Goal: Task Accomplishment & Management: Use online tool/utility

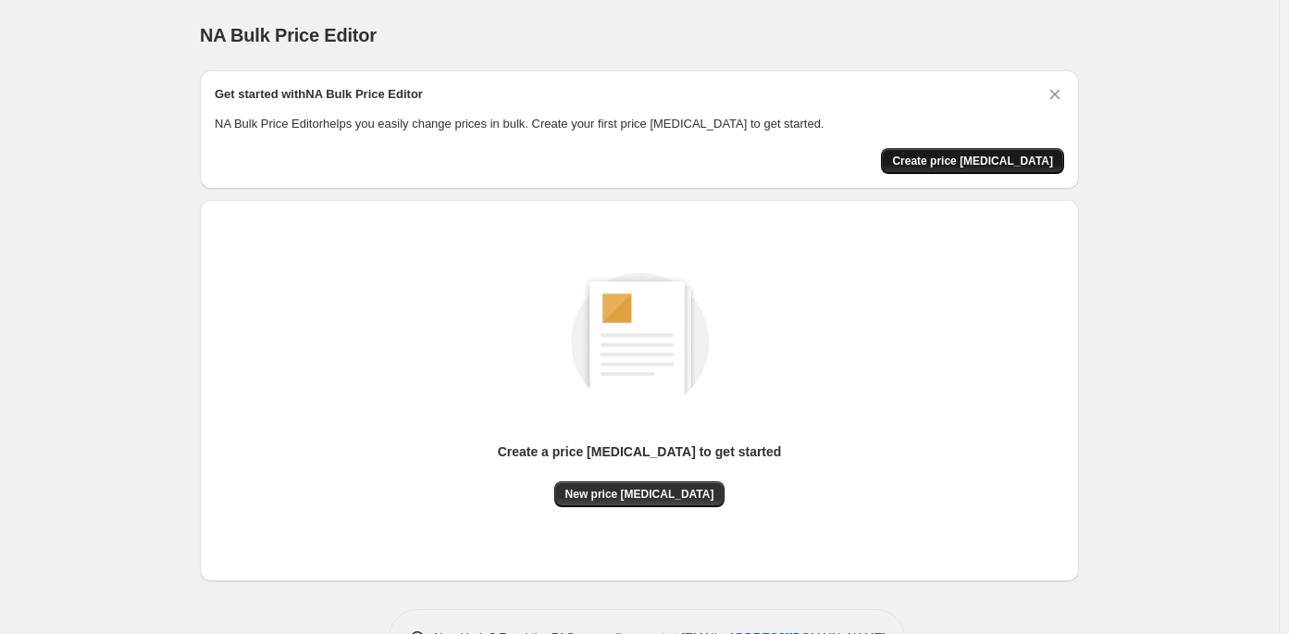
click at [997, 163] on span "Create price [MEDICAL_DATA]" at bounding box center [972, 161] width 161 height 15
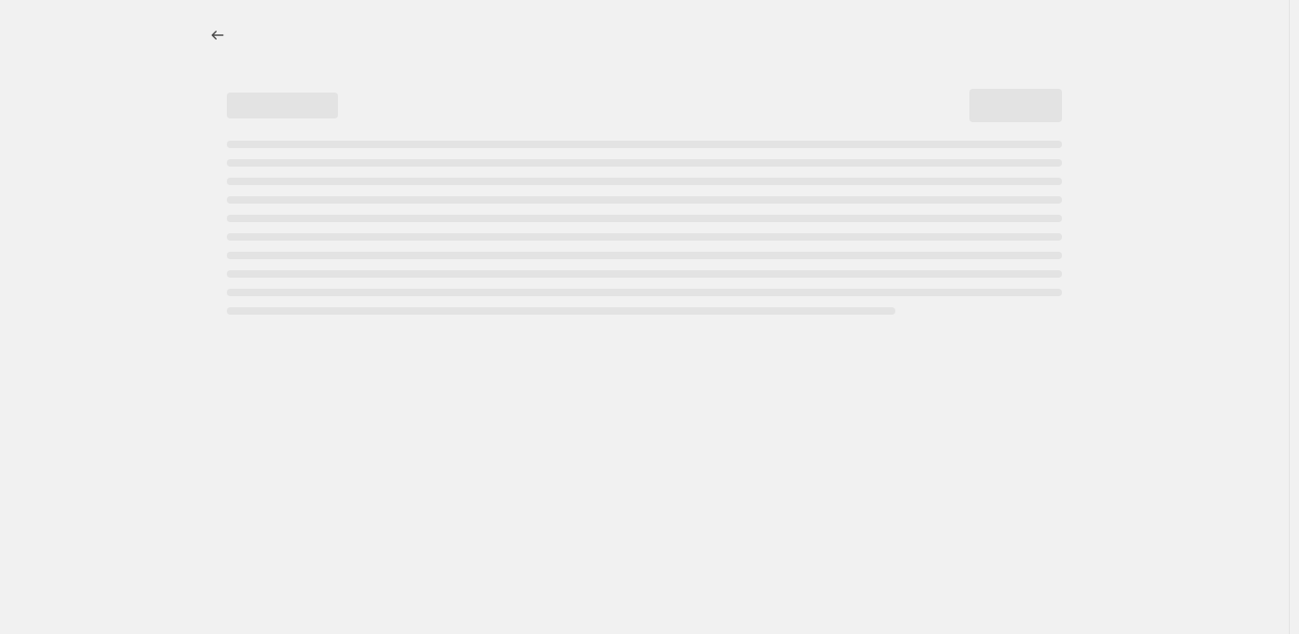
select select "percentage"
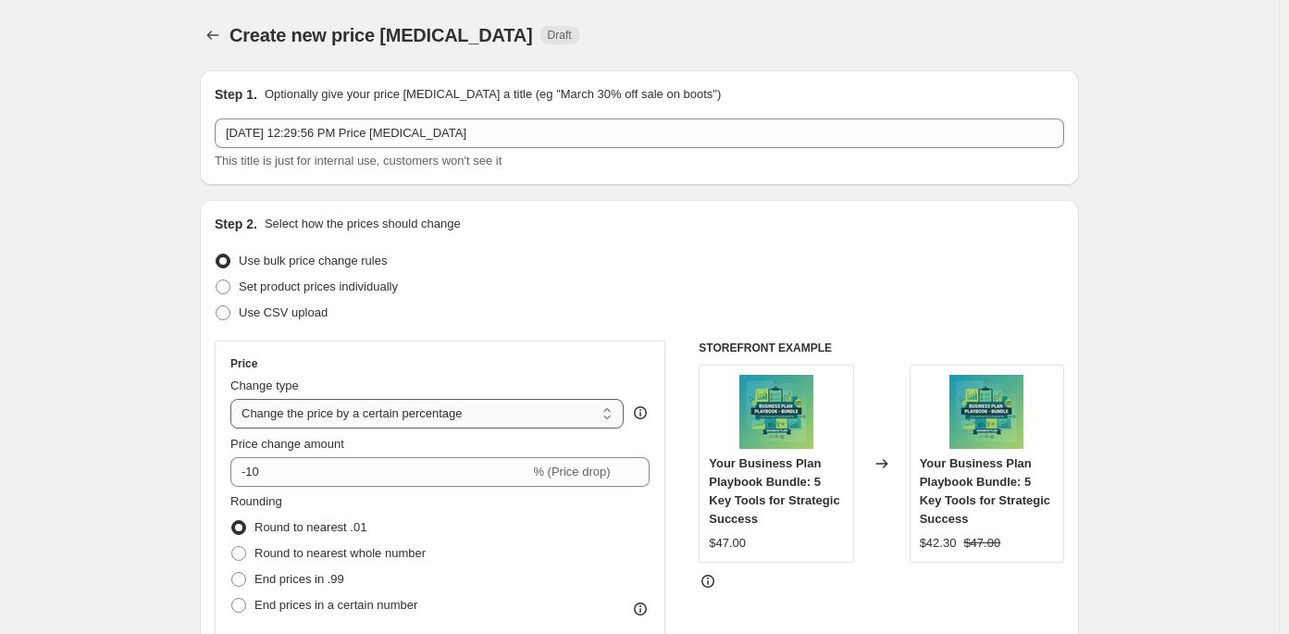
scroll to position [93, 0]
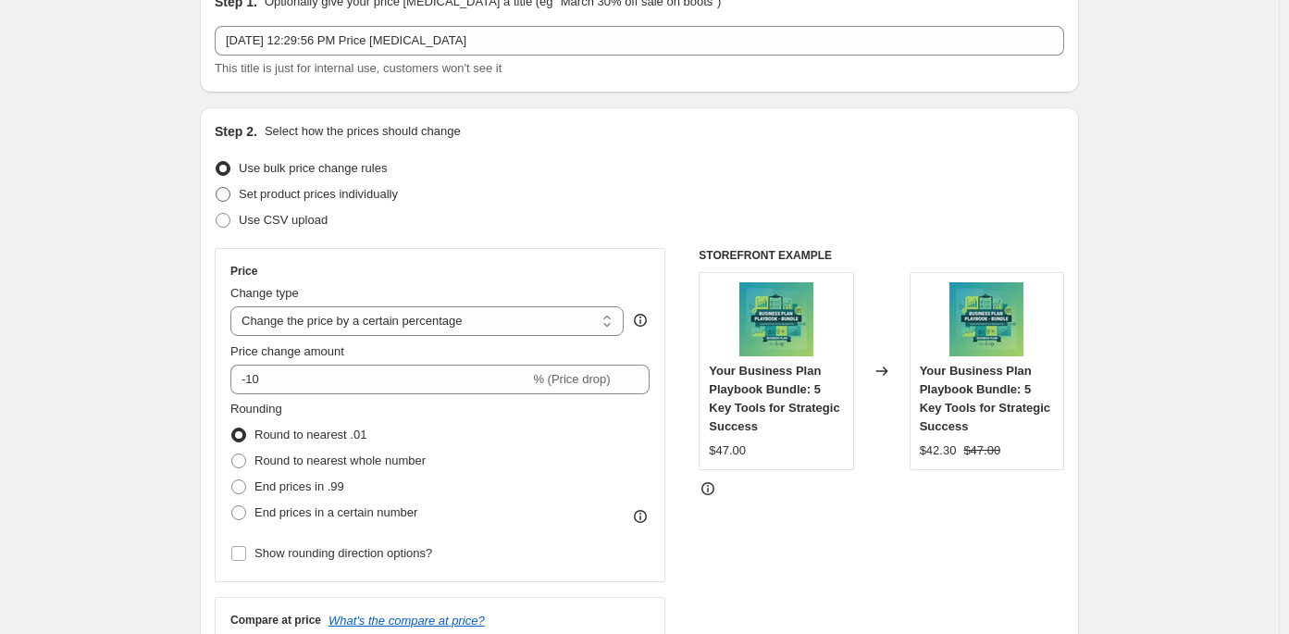
click at [260, 196] on span "Set product prices individually" at bounding box center [318, 194] width 159 height 14
click at [217, 188] on input "Set product prices individually" at bounding box center [216, 187] width 1 height 1
radio input "true"
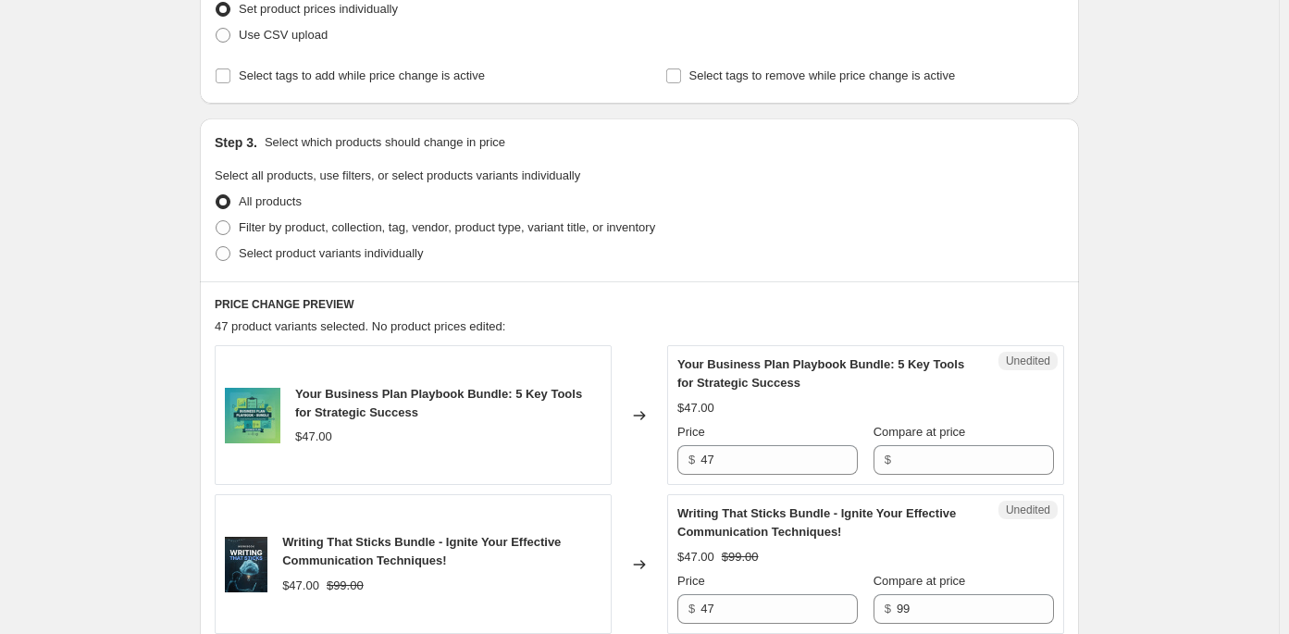
scroll to position [370, 0]
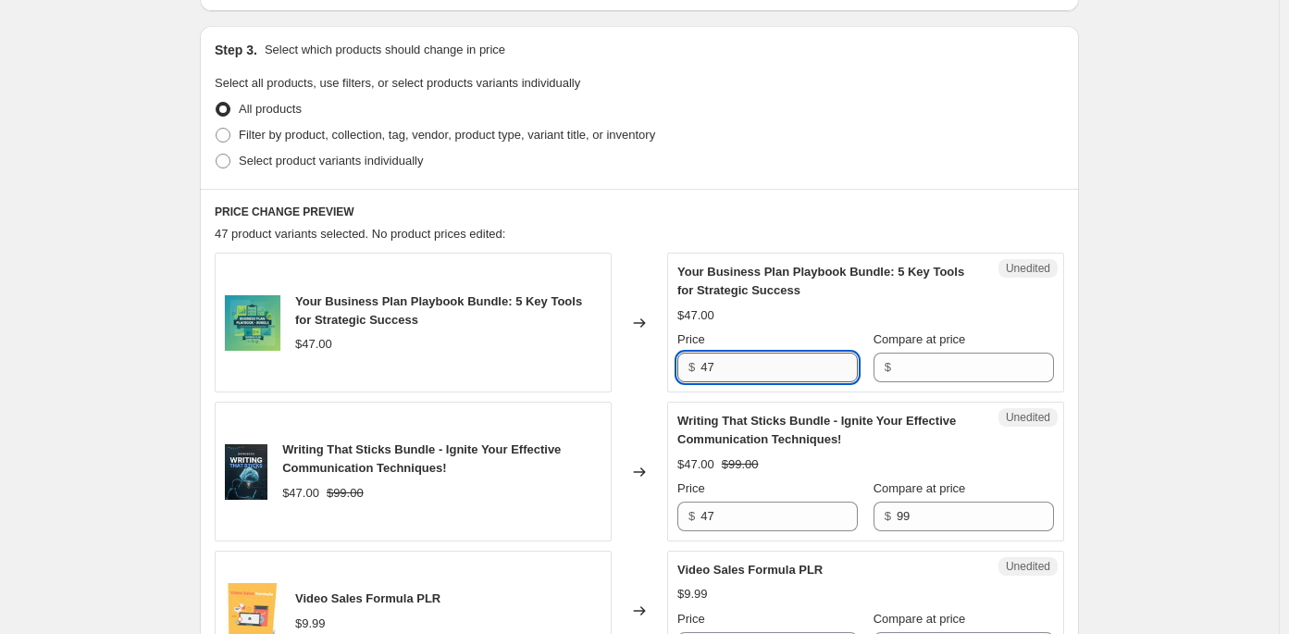
click at [709, 367] on input "47" at bounding box center [779, 368] width 157 height 30
type input "57"
click at [981, 359] on input "Compare at price" at bounding box center [975, 368] width 157 height 30
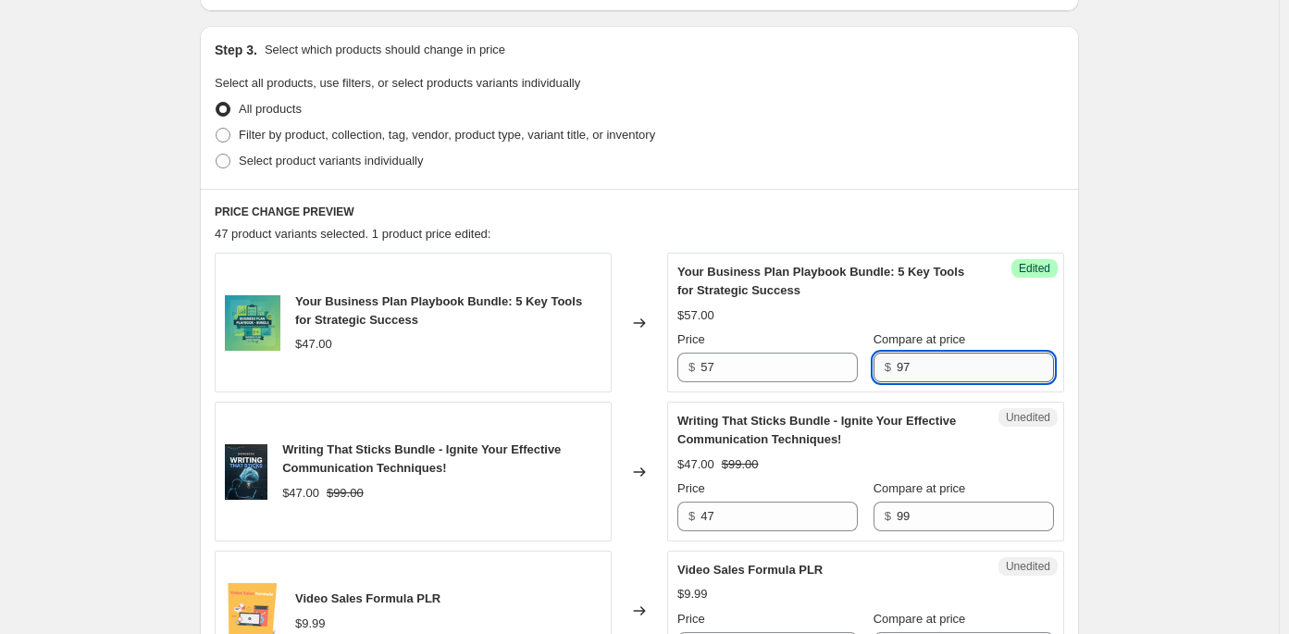
type input "97"
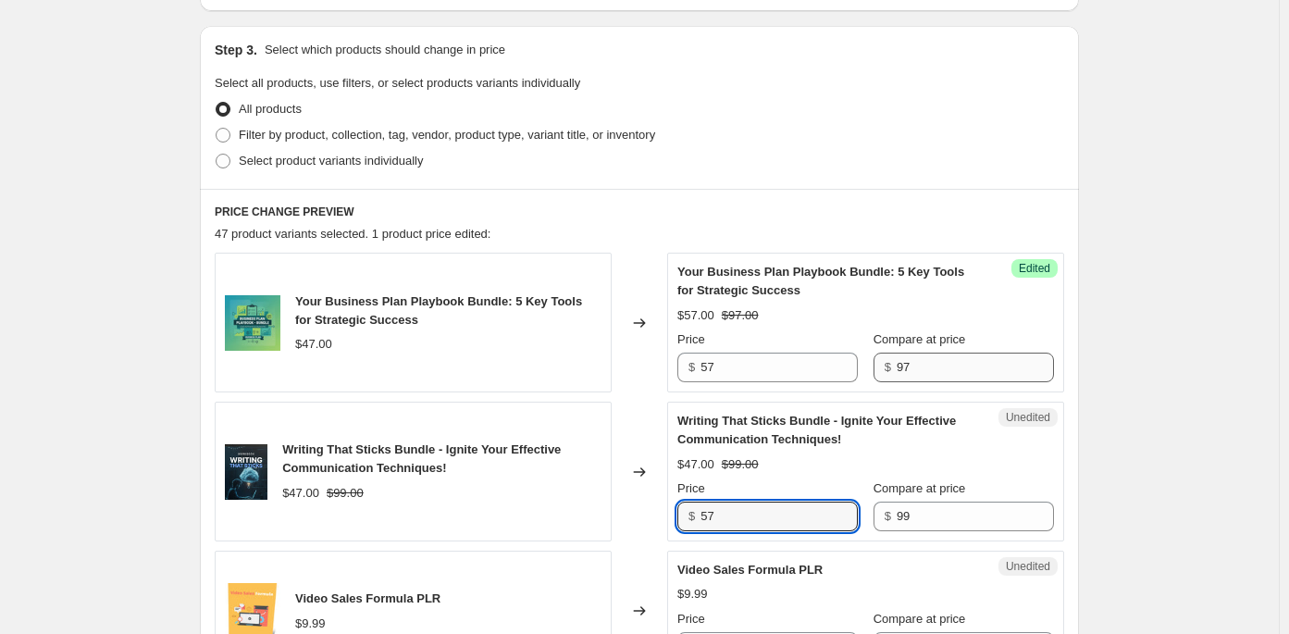
type input "57"
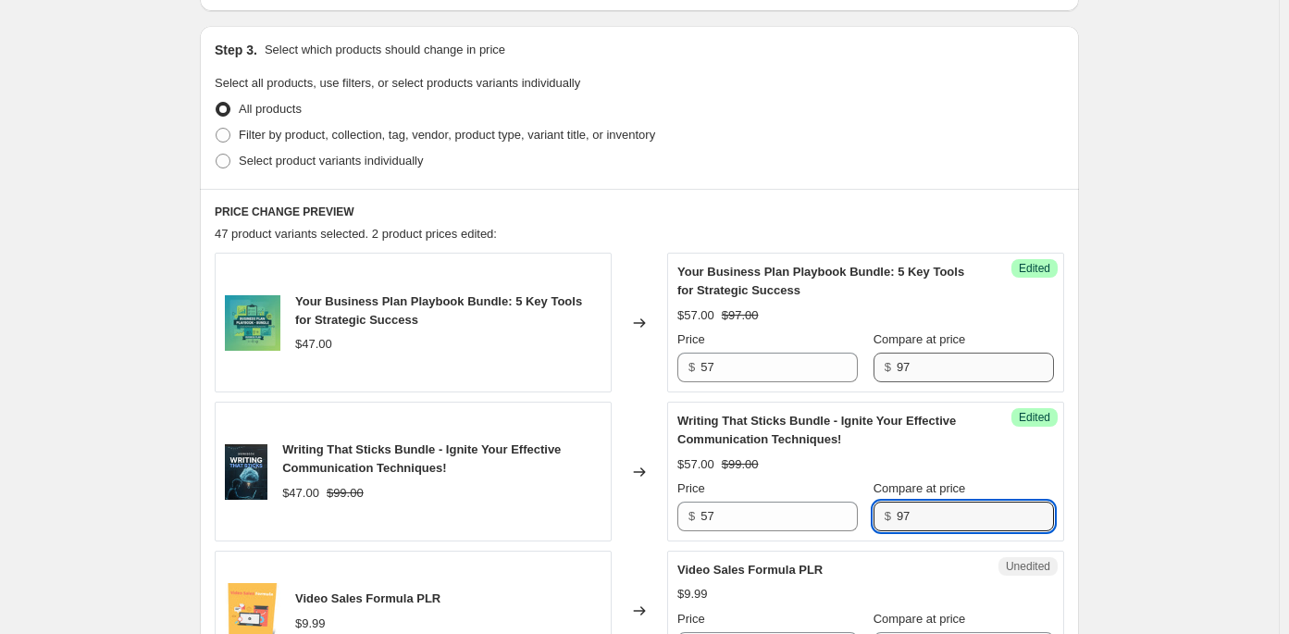
type input "97"
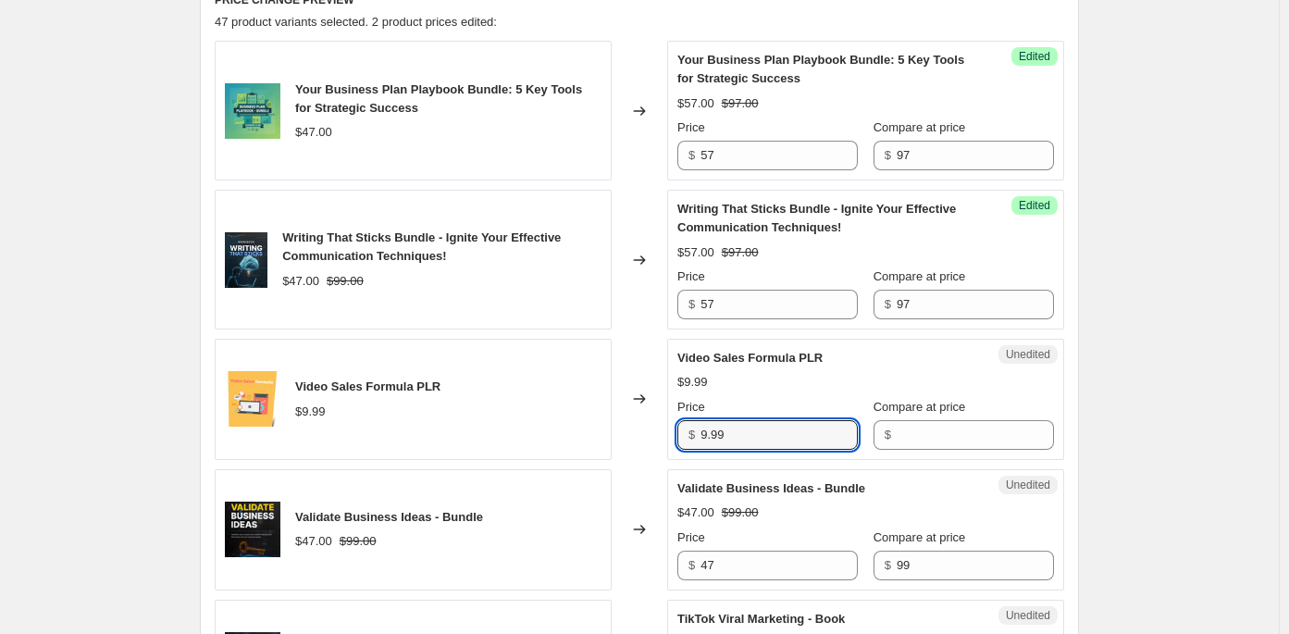
scroll to position [675, 0]
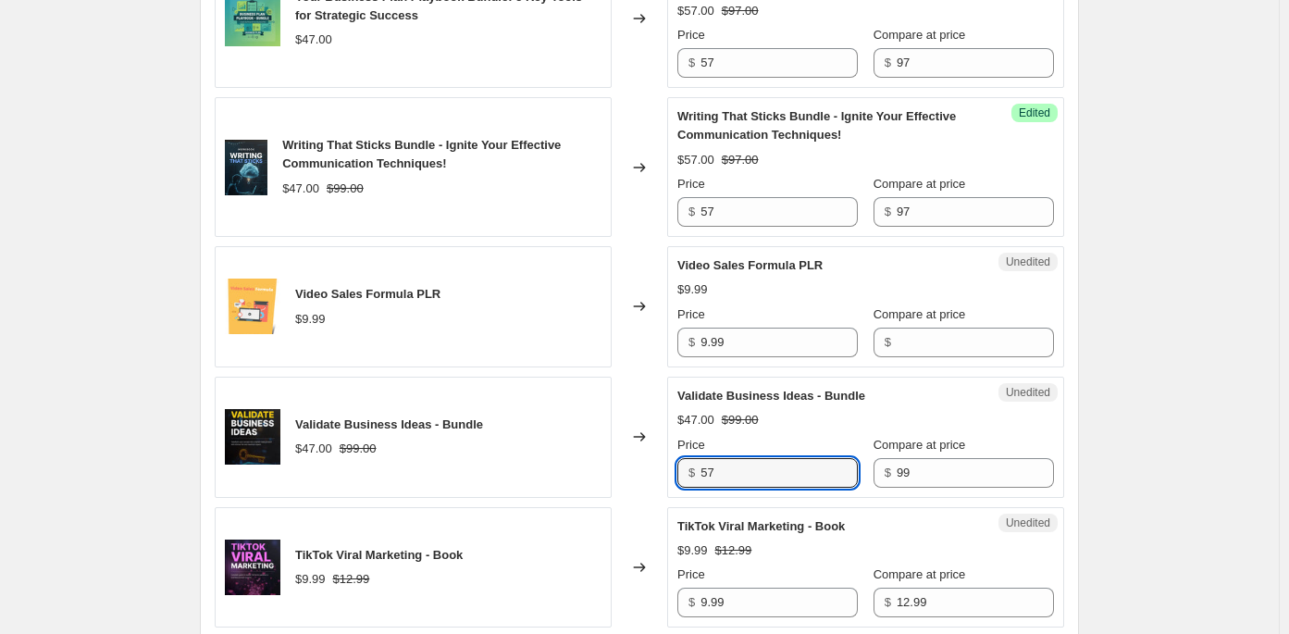
type input "57"
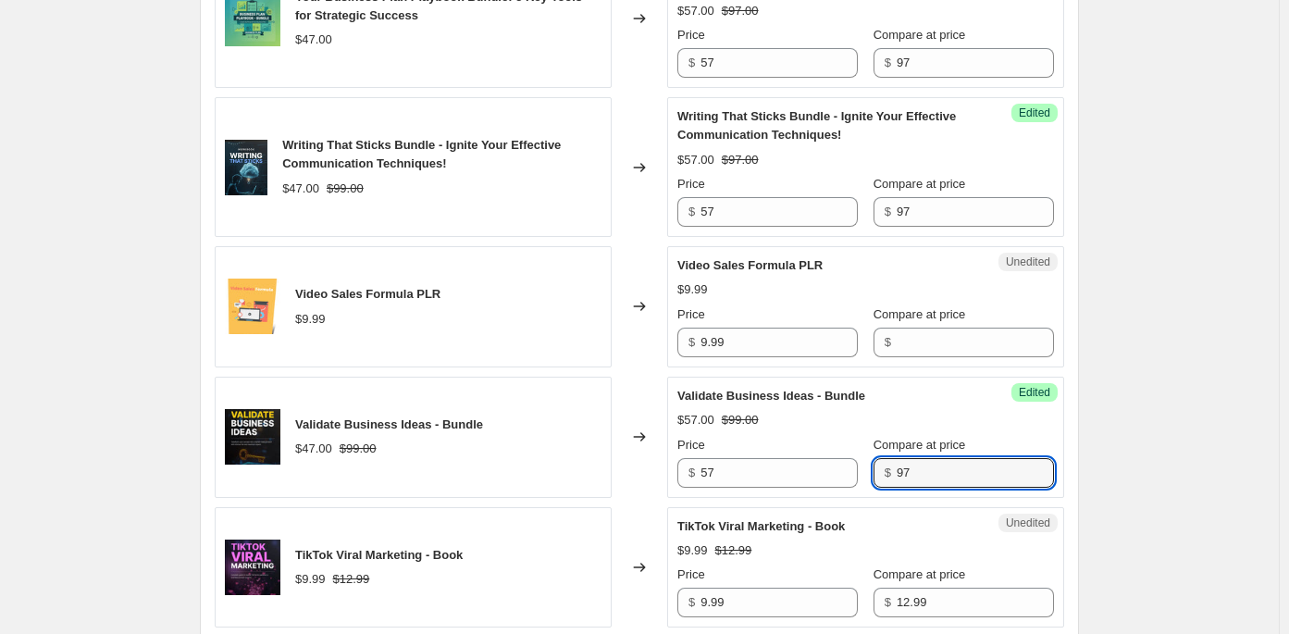
type input "97"
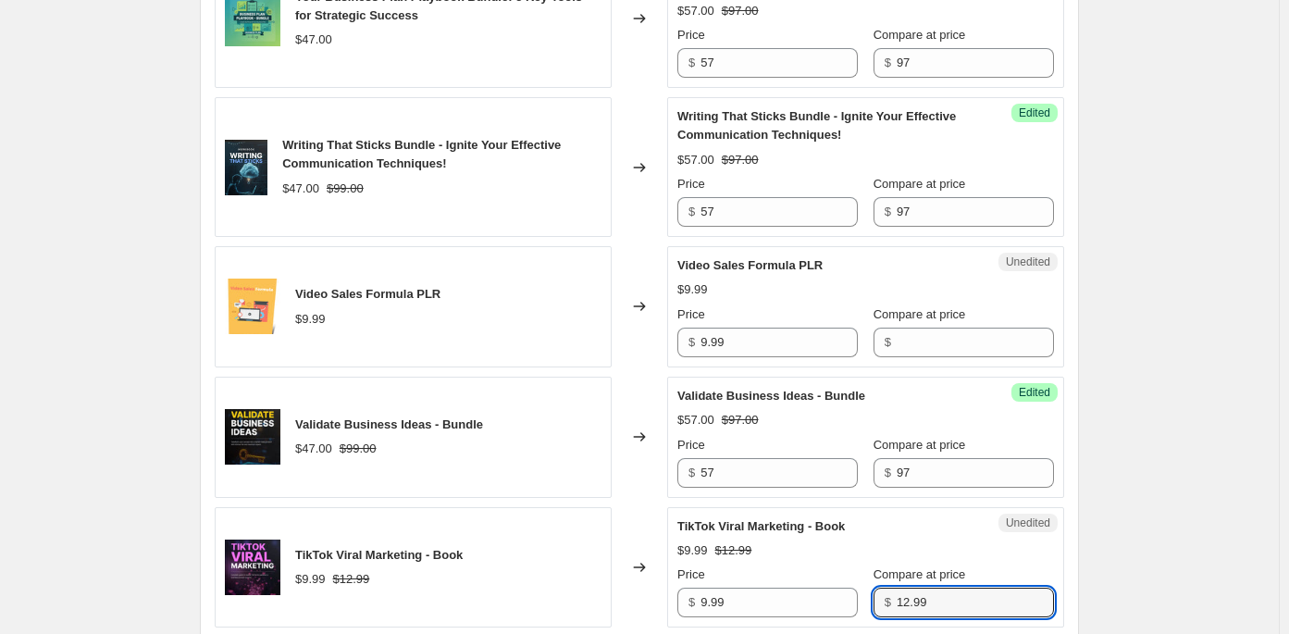
scroll to position [1107, 0]
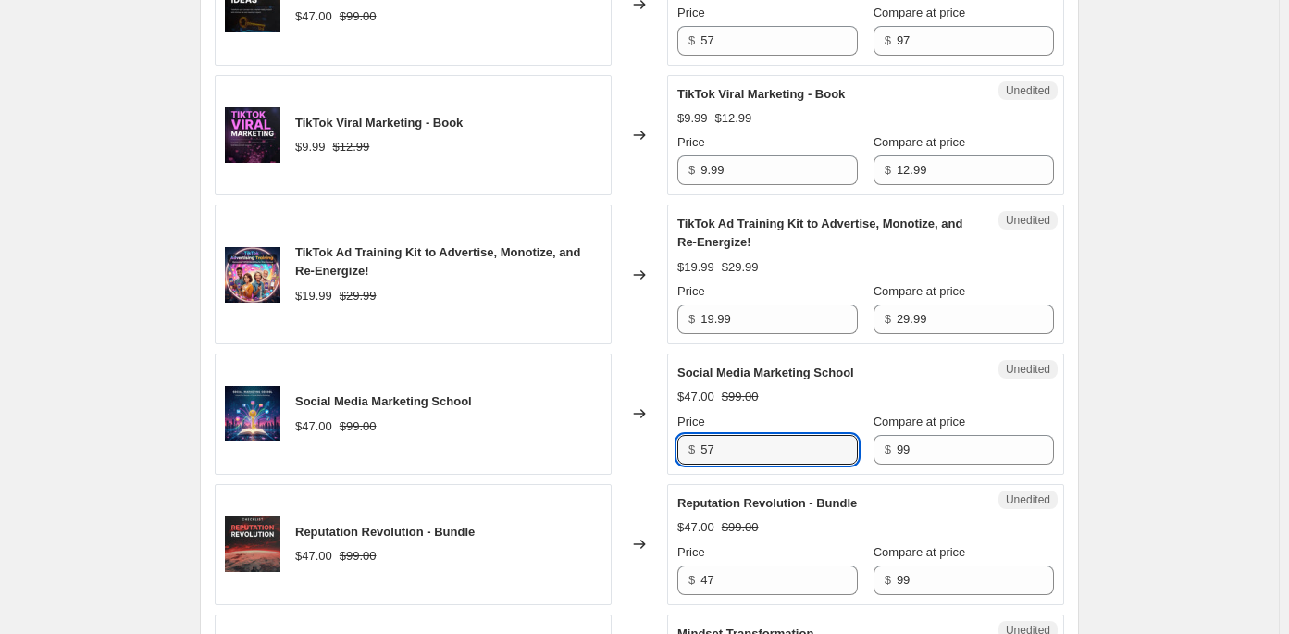
type input "57"
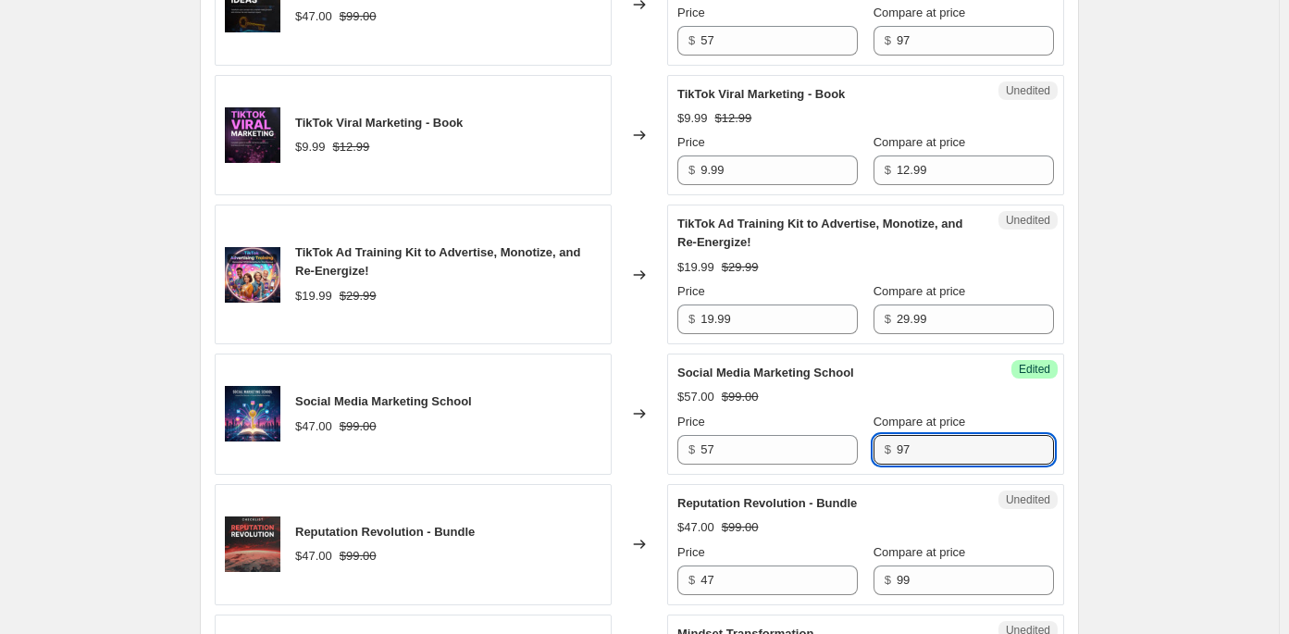
type input "97"
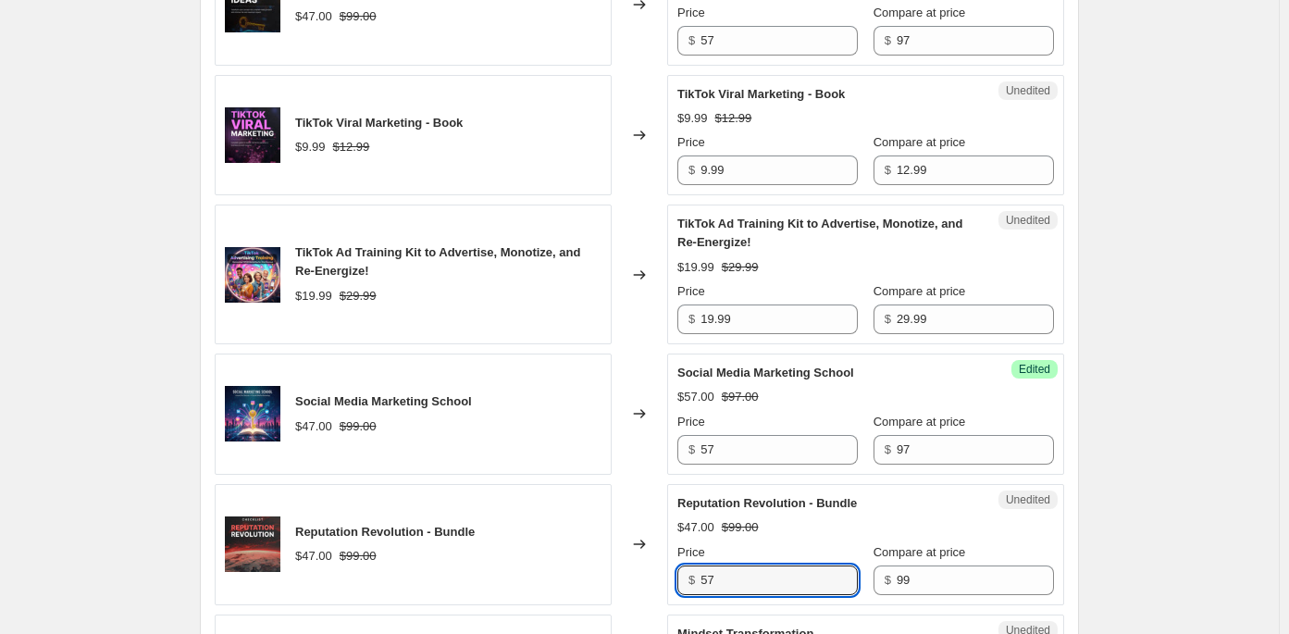
type input "57"
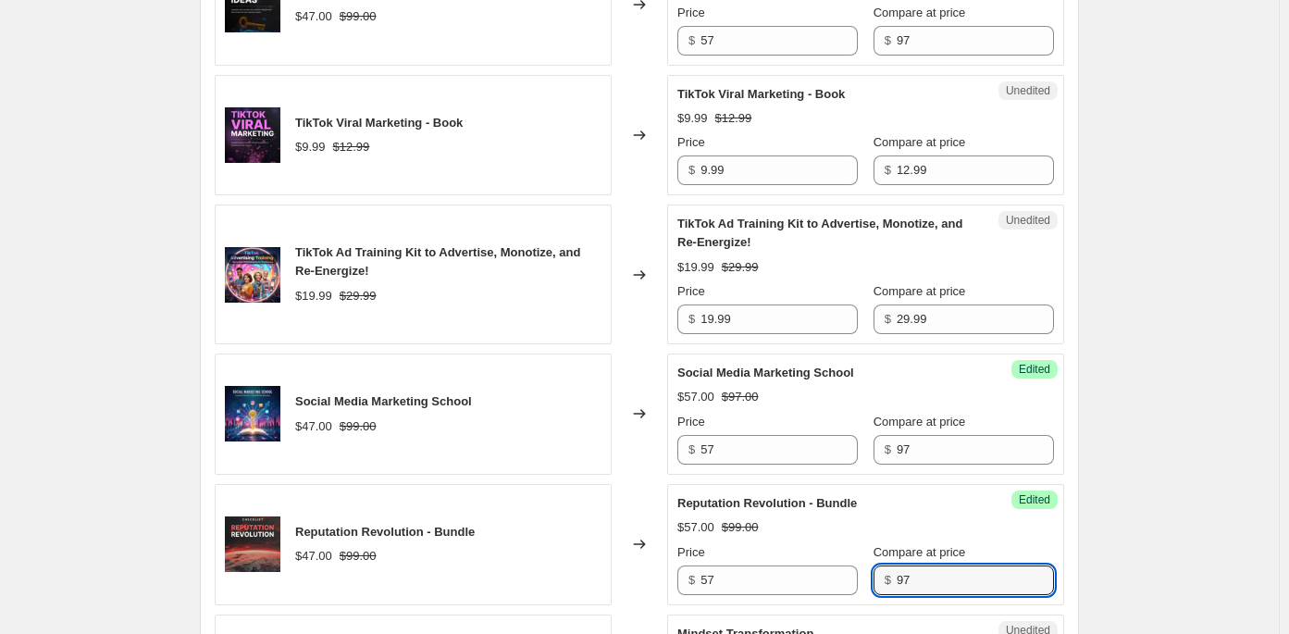
type input "97"
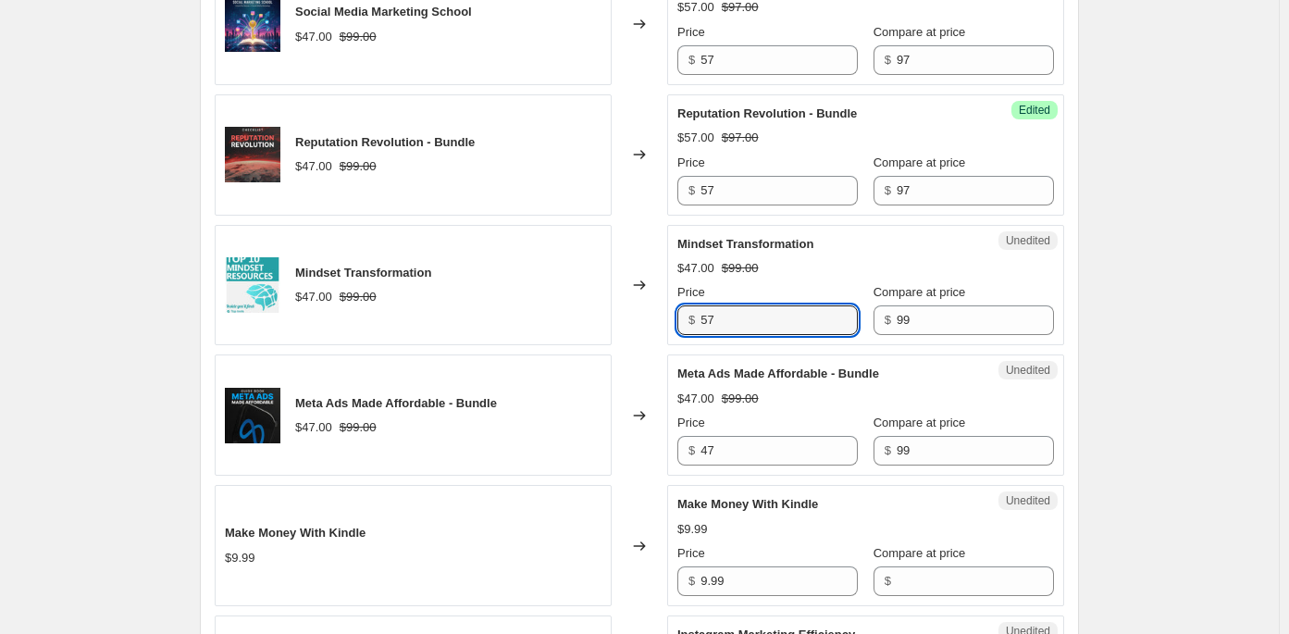
type input "57"
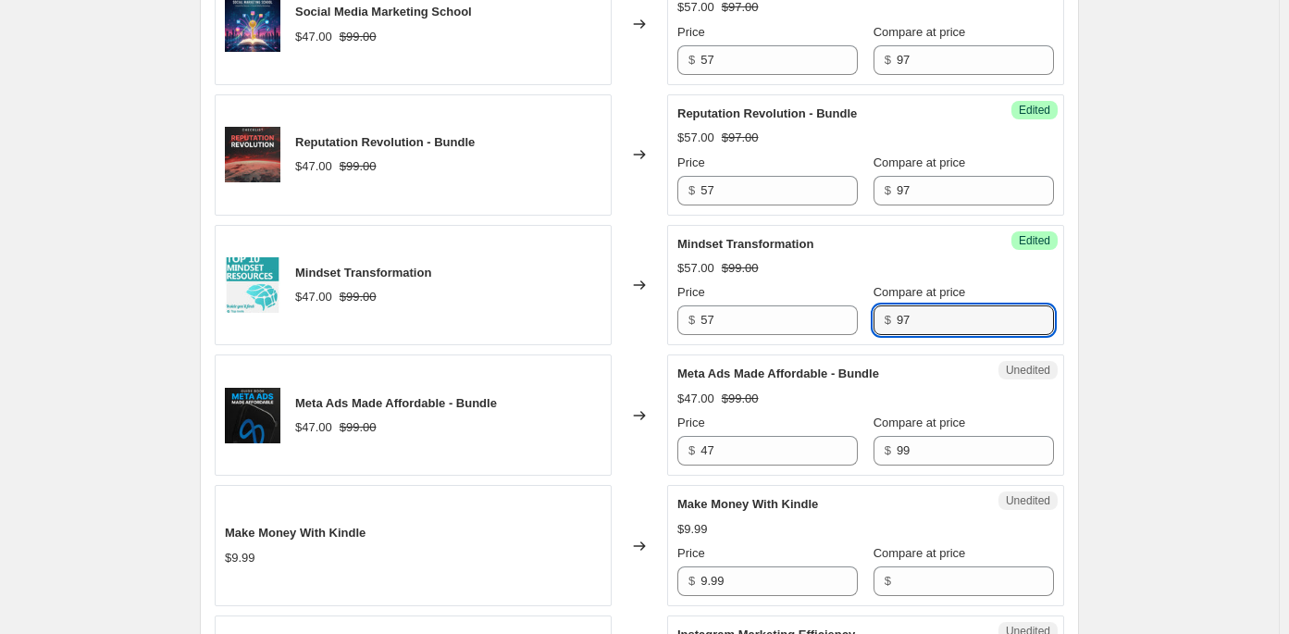
type input "97"
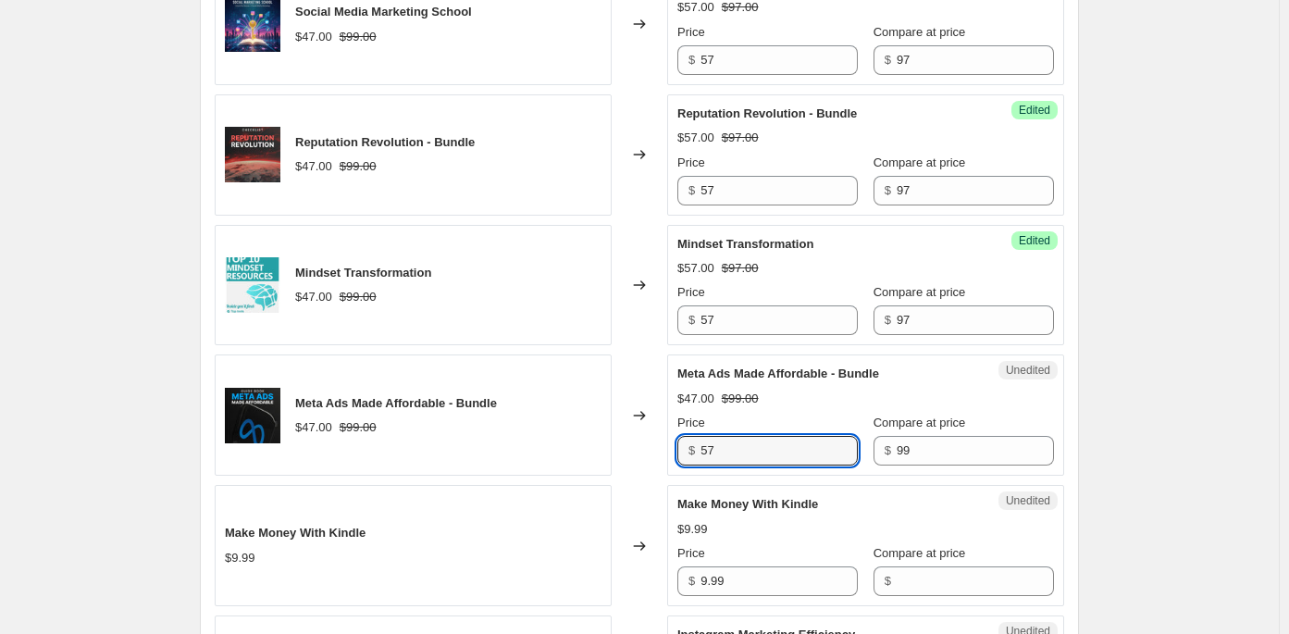
type input "57"
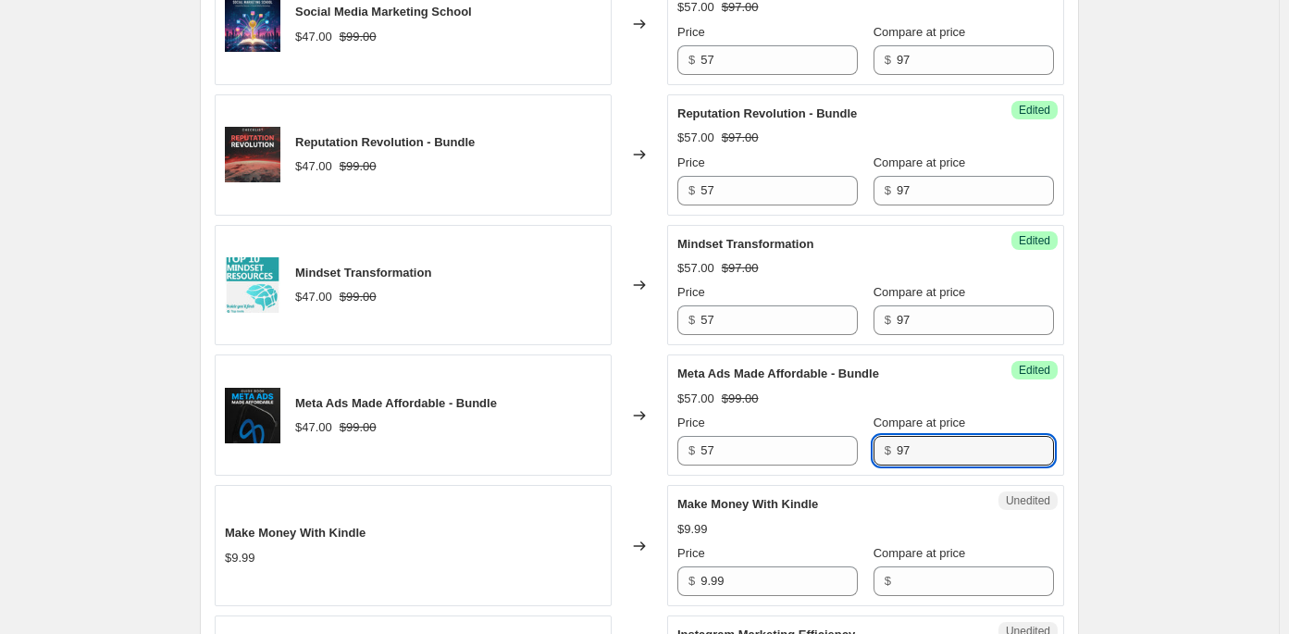
type input "97"
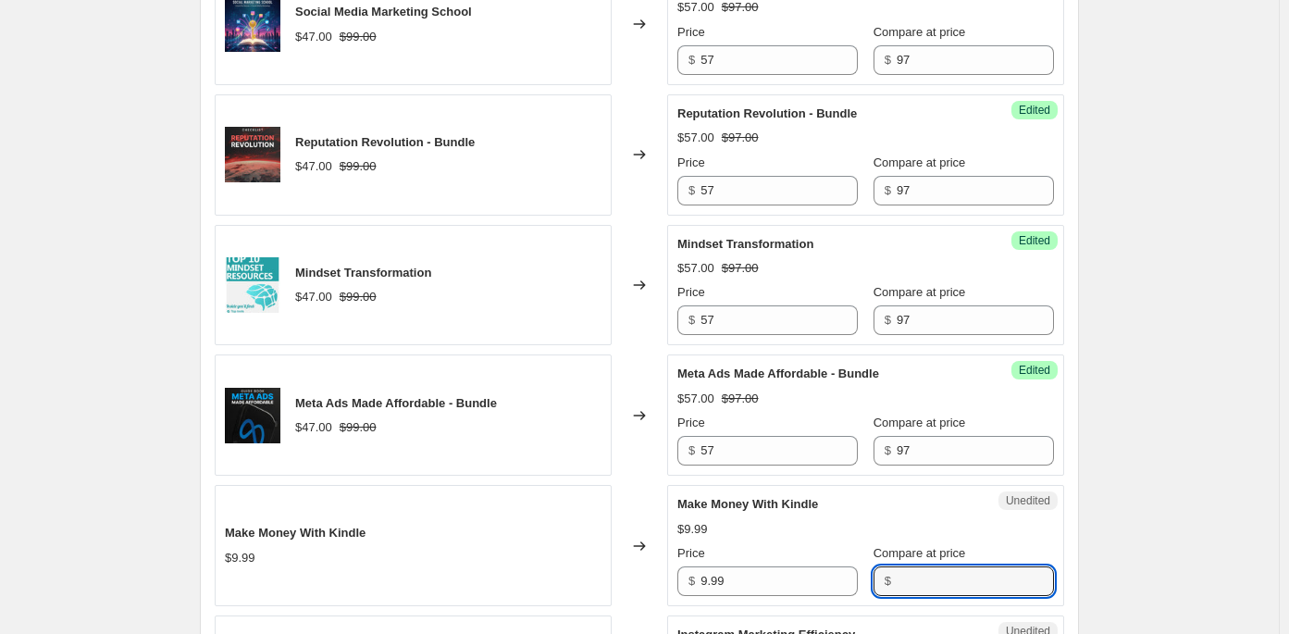
scroll to position [1888, 0]
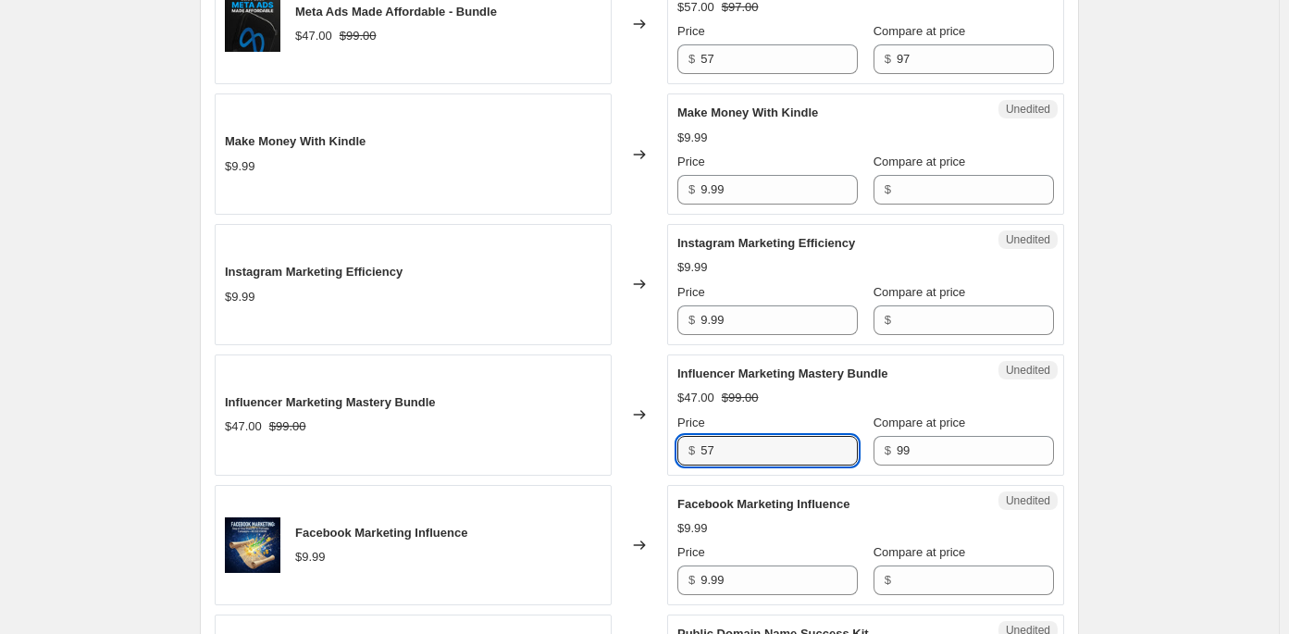
type input "57"
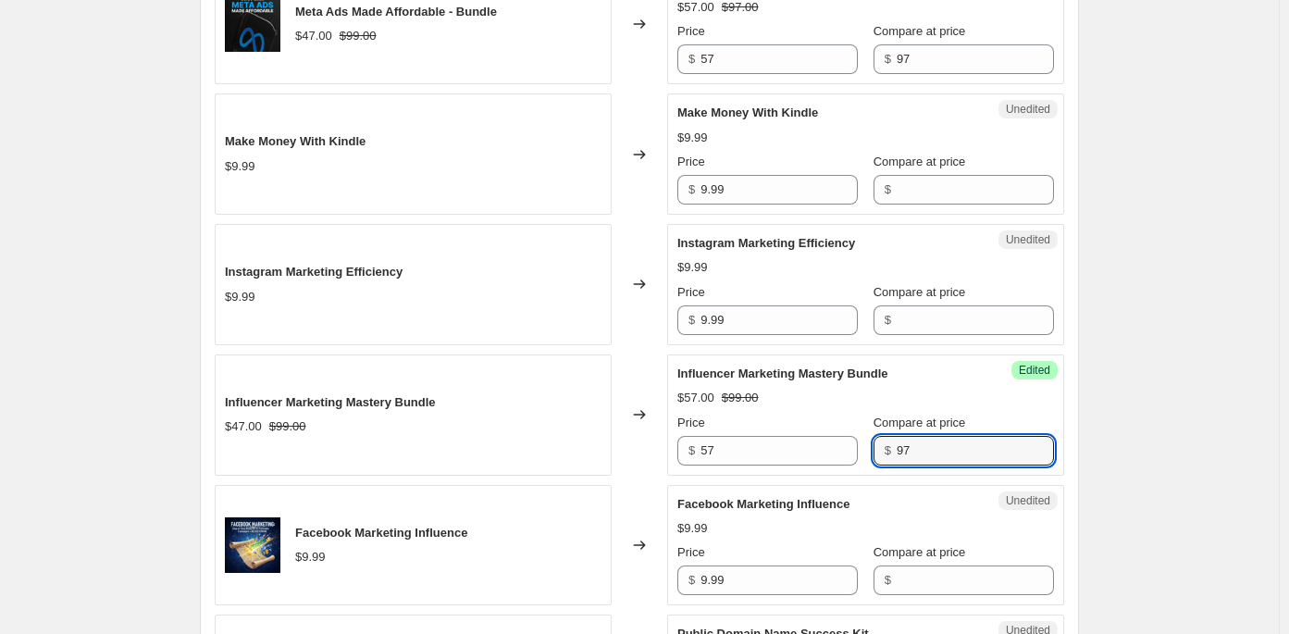
type input "97"
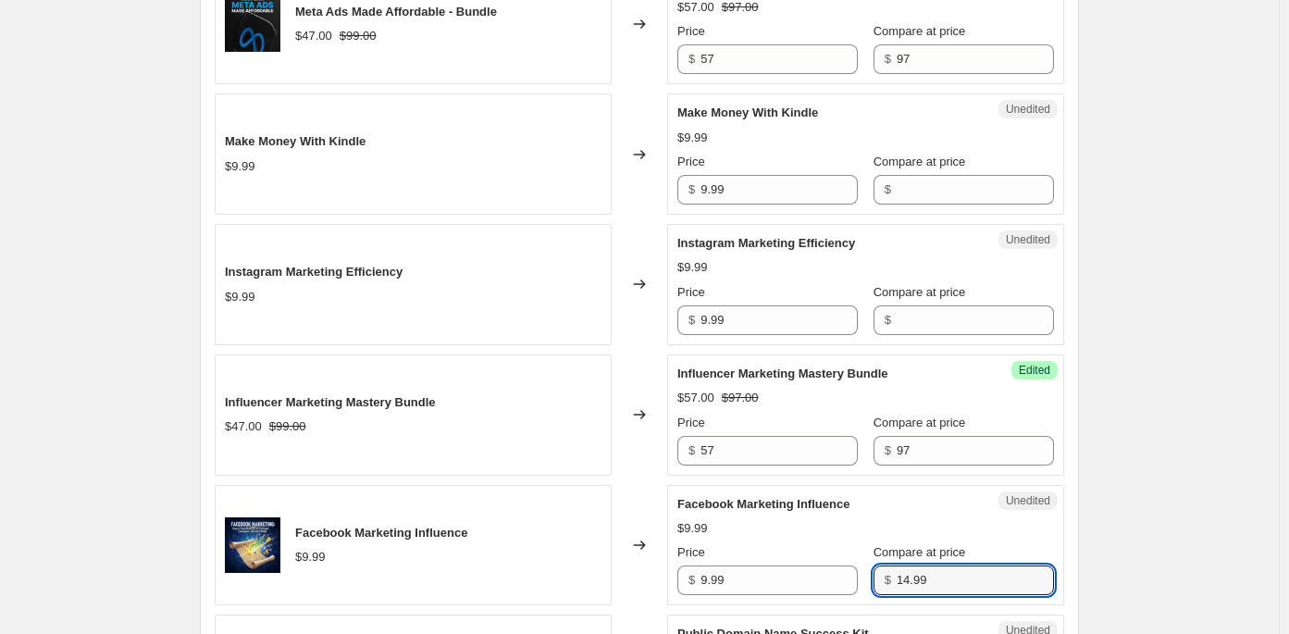
type input "14.99"
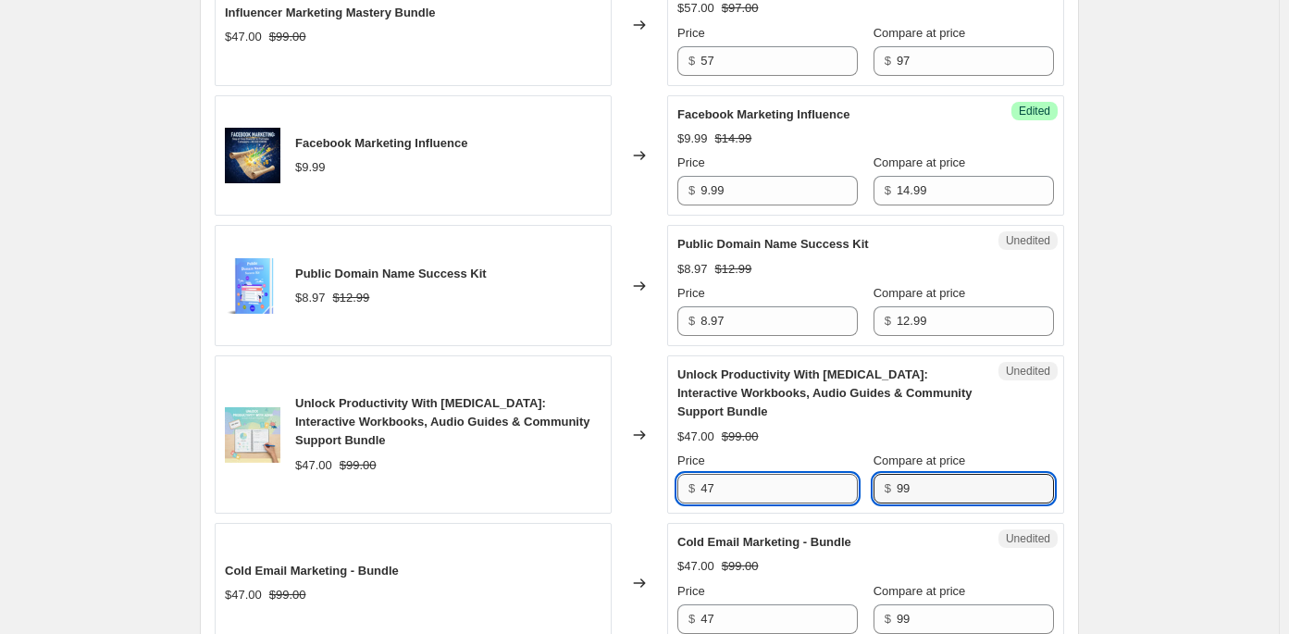
click at [750, 479] on input "47" at bounding box center [779, 489] width 157 height 30
type input "4"
type input "57"
type input "97"
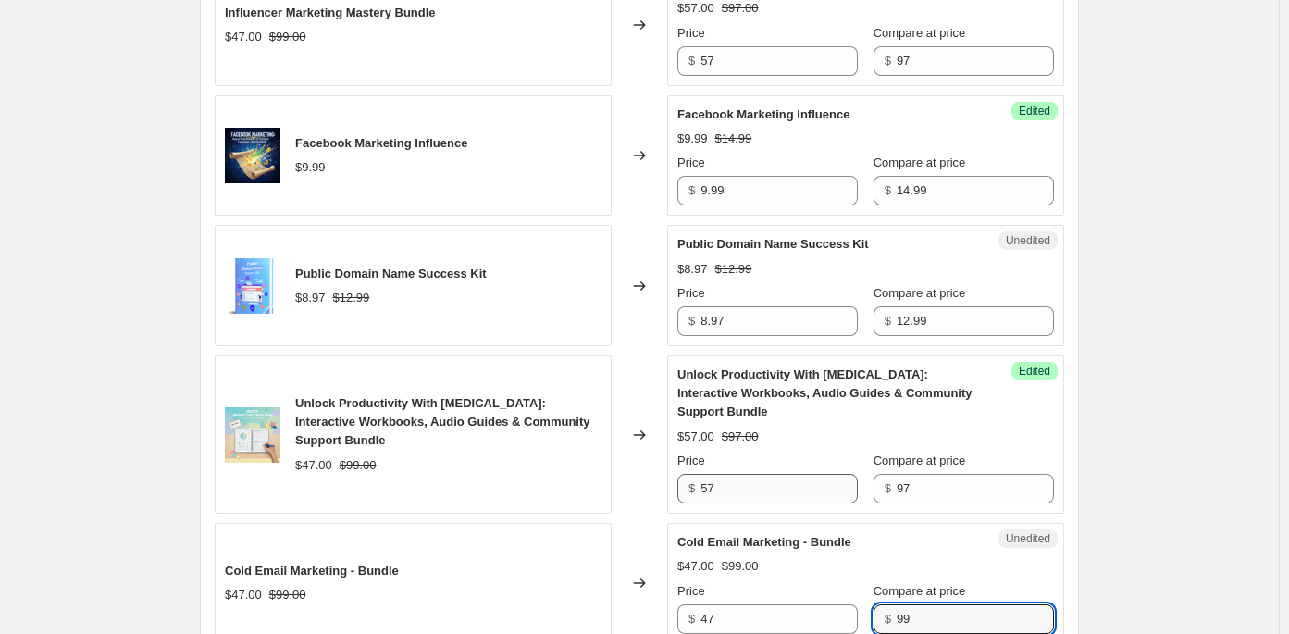
scroll to position [2463, 0]
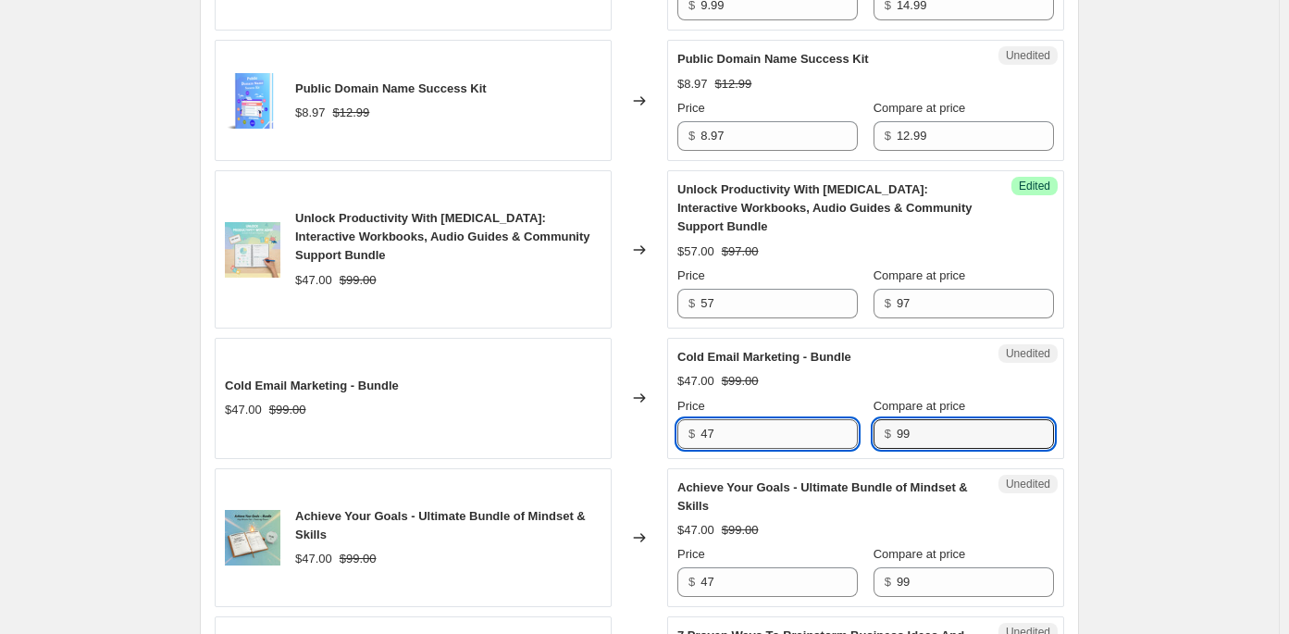
click at [740, 429] on input "47" at bounding box center [779, 434] width 157 height 30
type input "4"
type input "57"
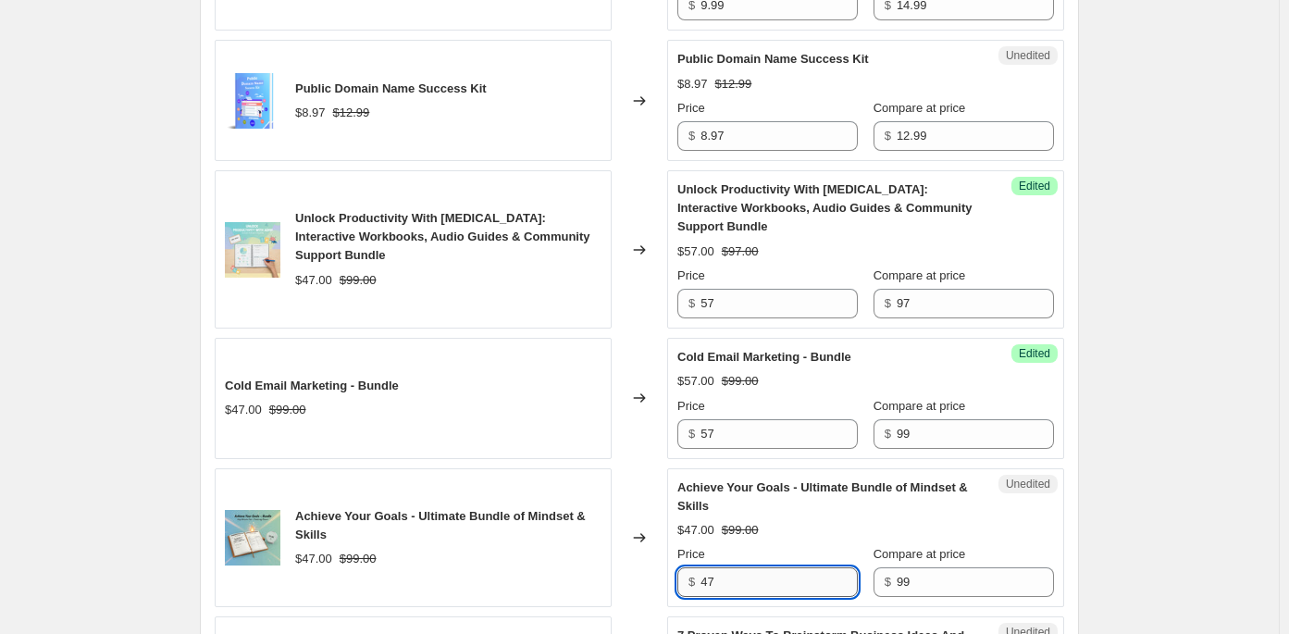
click at [751, 568] on input "47" at bounding box center [779, 582] width 157 height 30
type input "4"
type input "57"
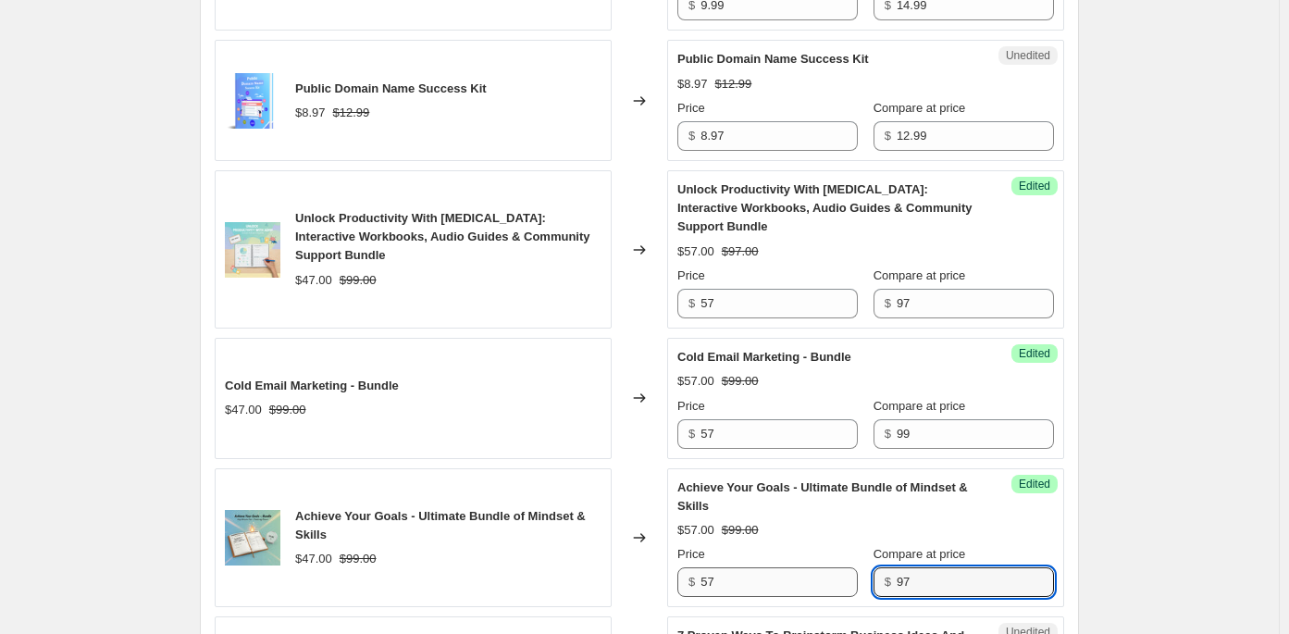
type input "97"
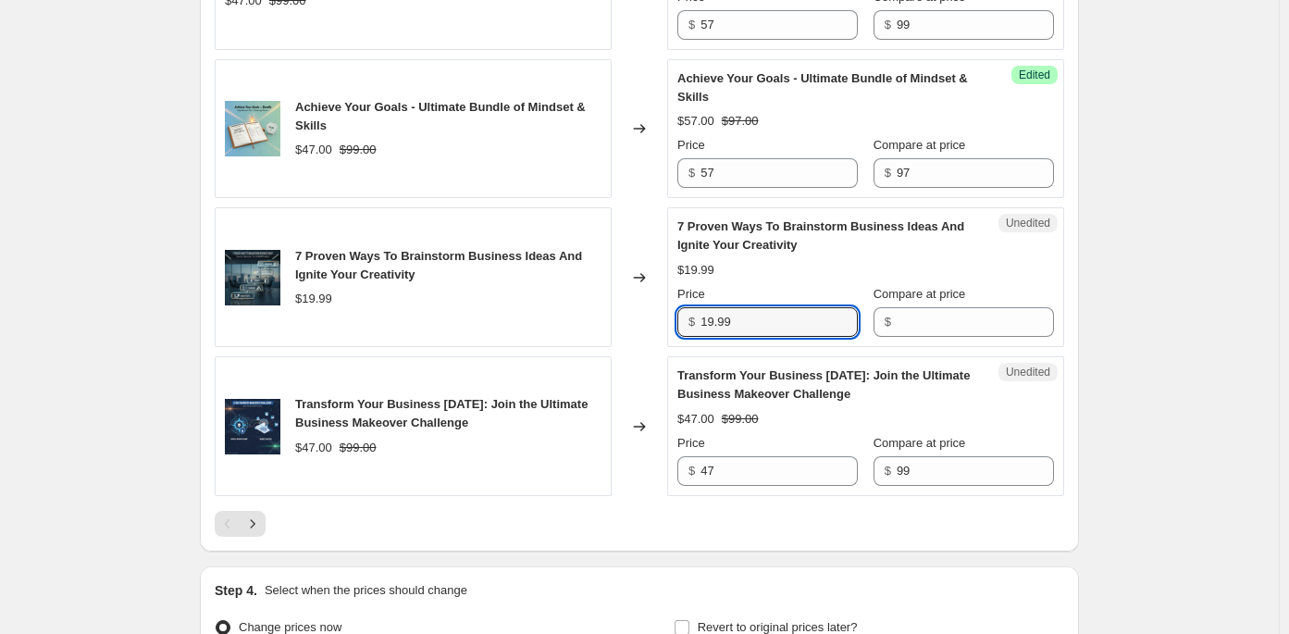
click at [926, 146] on span "Compare at price" at bounding box center [920, 145] width 93 height 14
click at [926, 158] on input "97" at bounding box center [975, 173] width 157 height 30
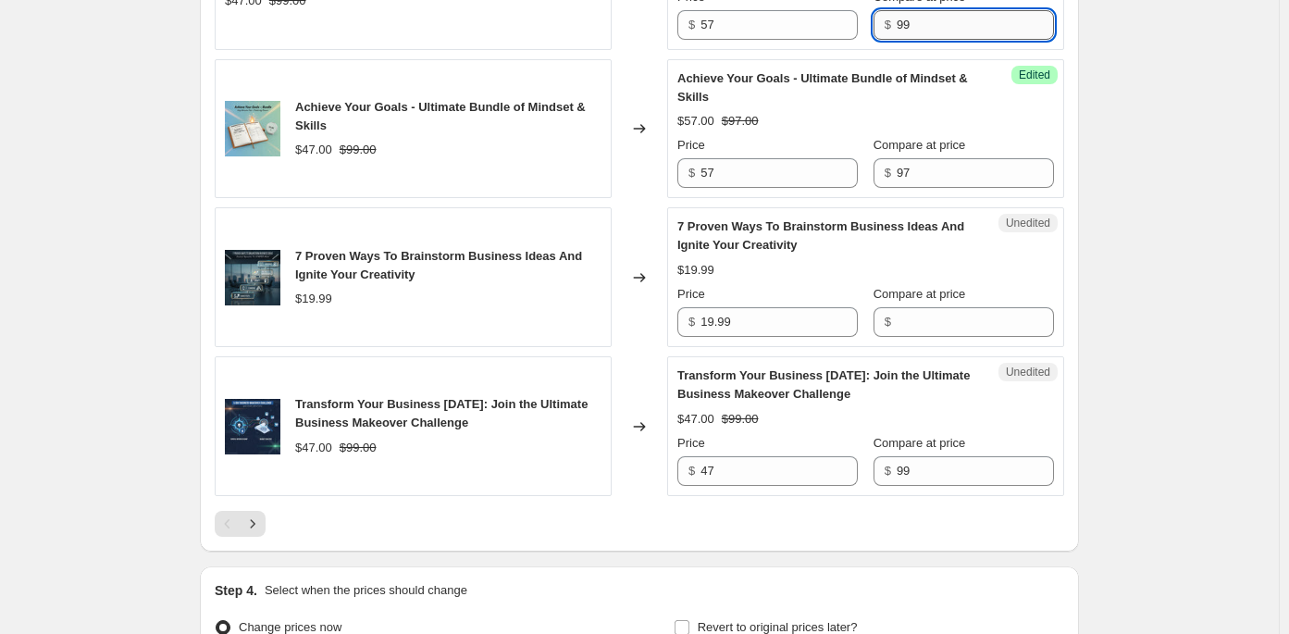
click at [955, 31] on input "99" at bounding box center [975, 25] width 157 height 30
type input "97"
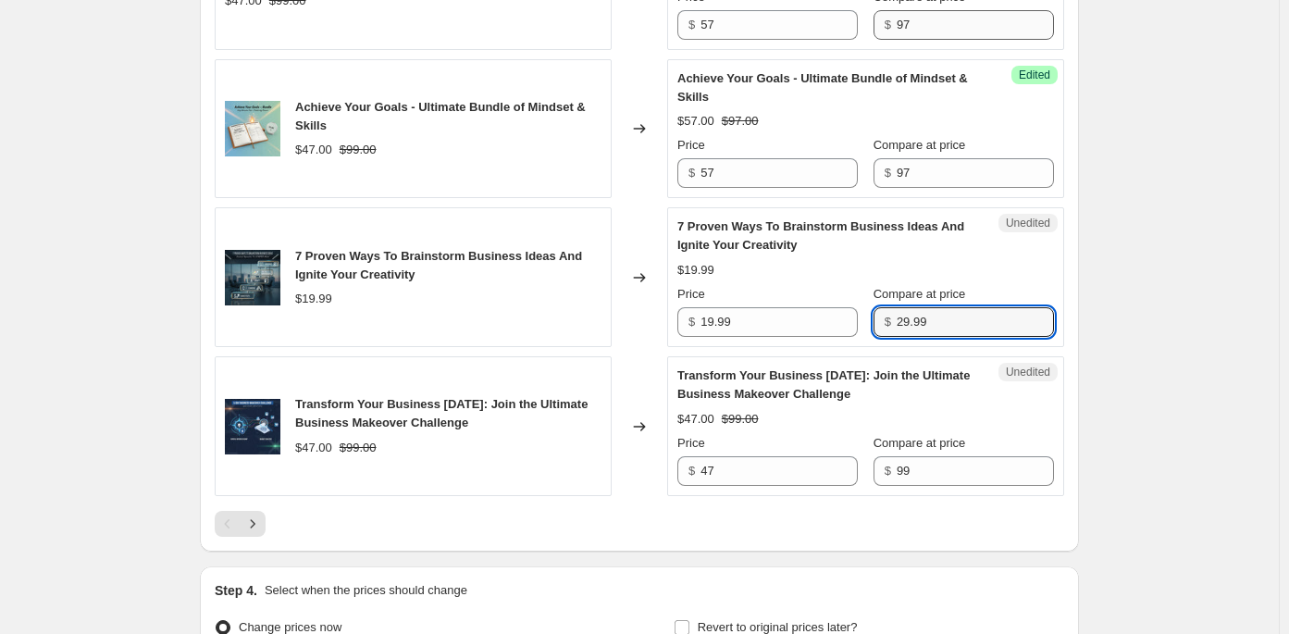
type input "29.99"
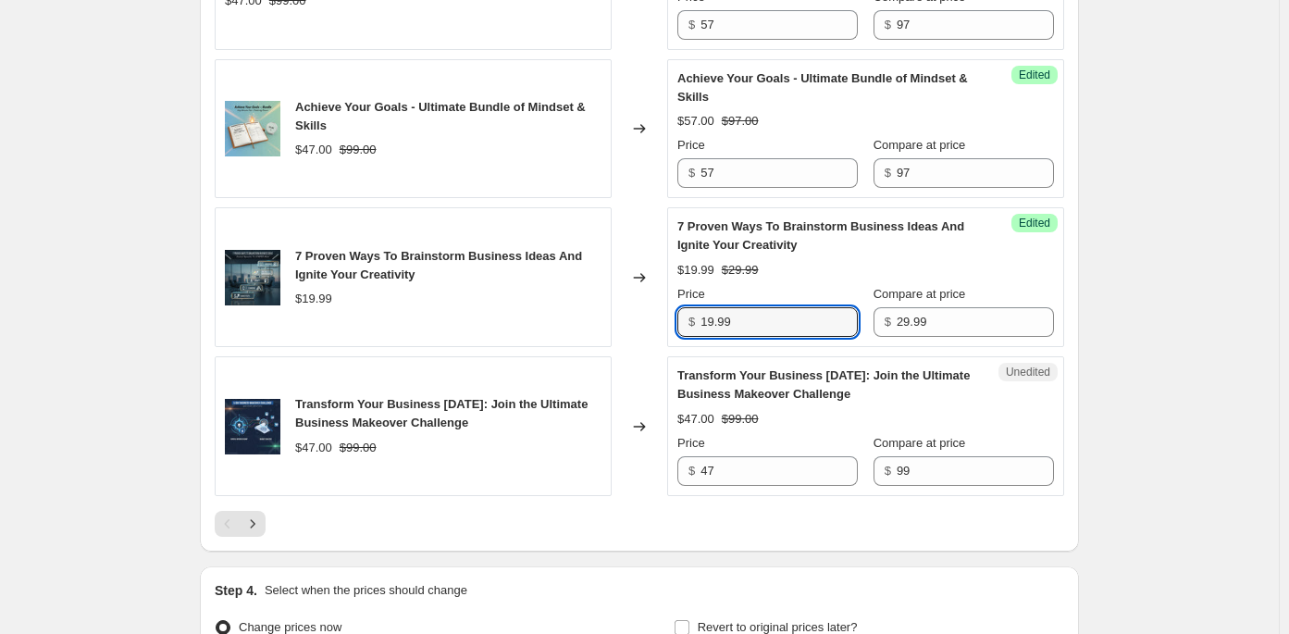
drag, startPoint x: 803, startPoint y: 319, endPoint x: 692, endPoint y: 315, distance: 110.3
click at [692, 315] on div "$ 19.99" at bounding box center [768, 322] width 181 height 30
type input "24.99"
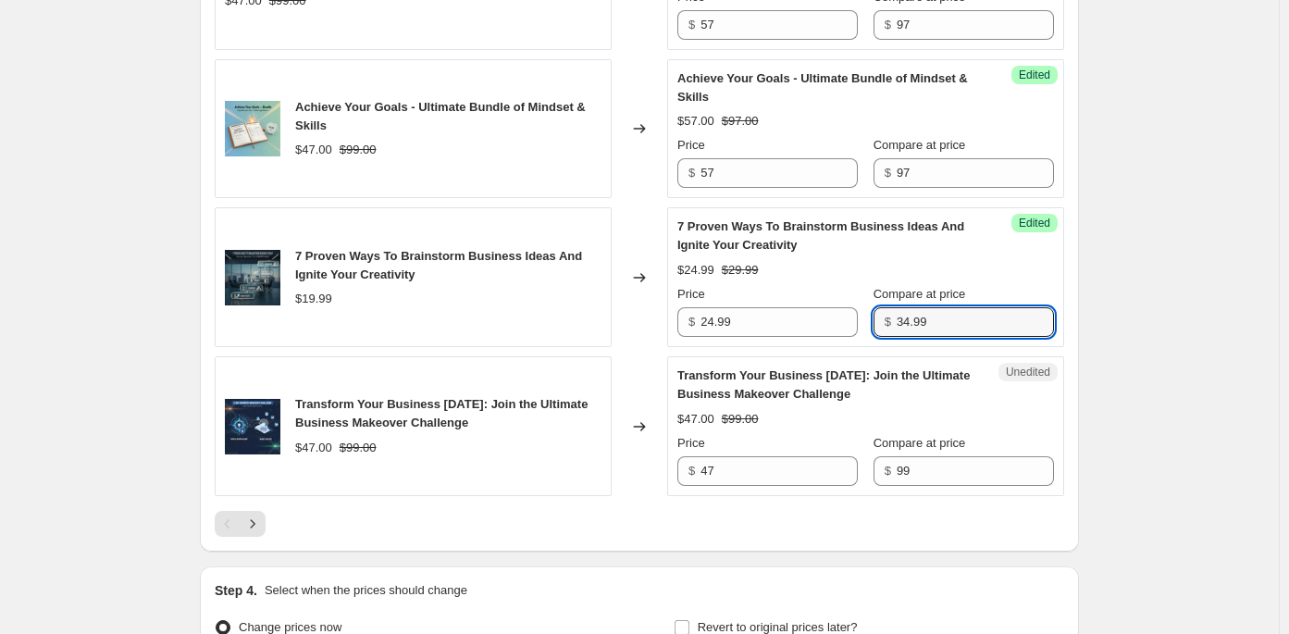
type input "34.99"
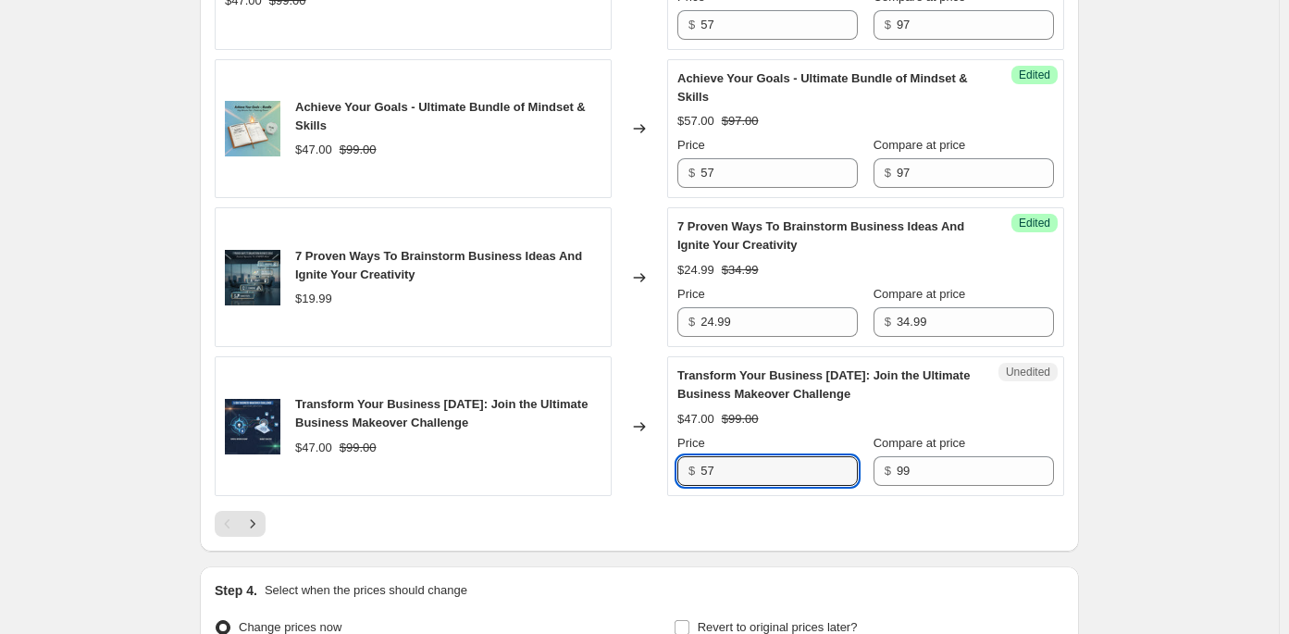
type input "57"
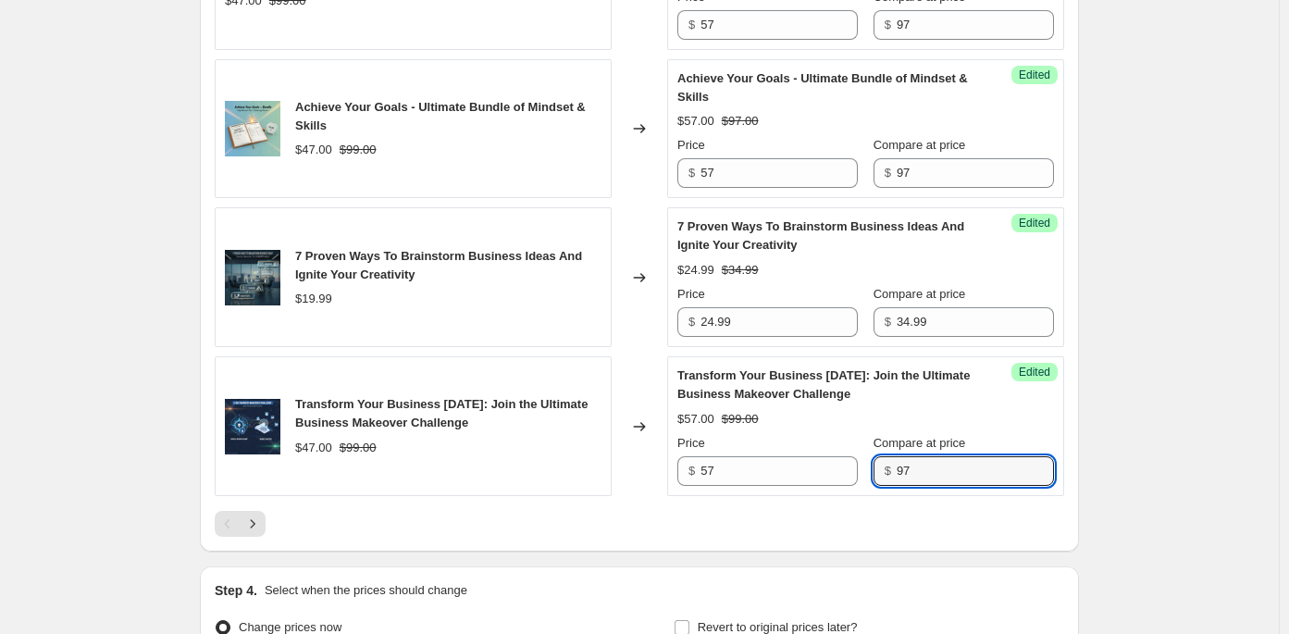
type input "97"
click at [240, 511] on button "Next" at bounding box center [253, 524] width 26 height 26
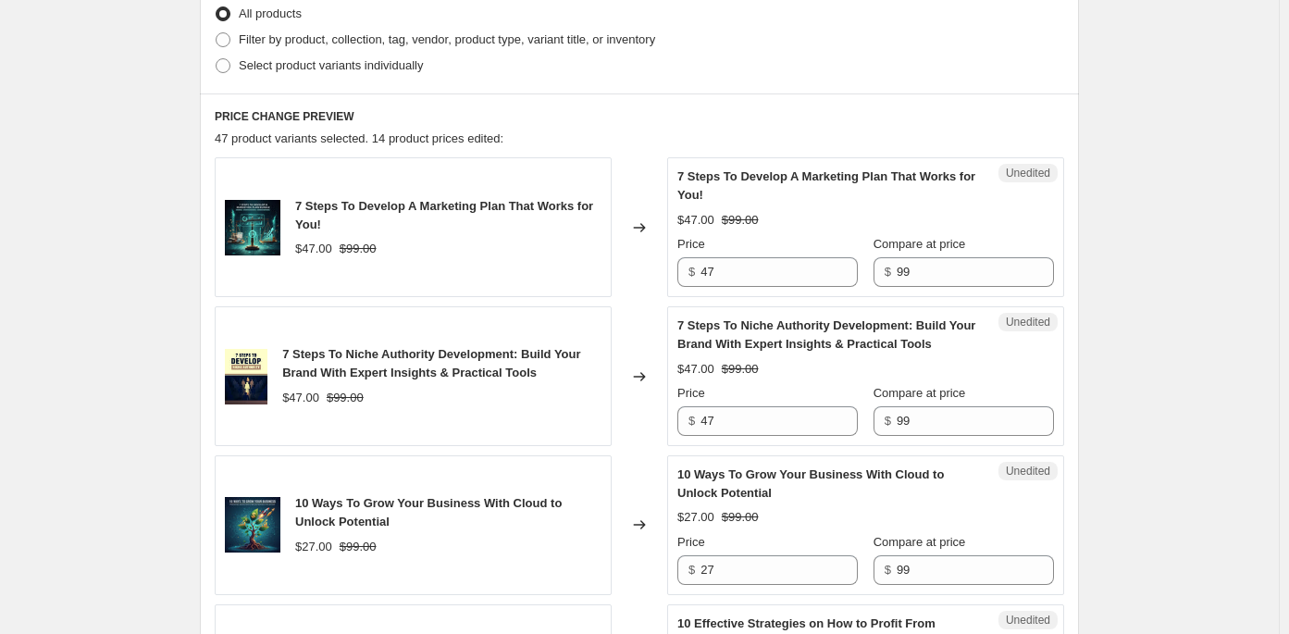
scroll to position [558, 0]
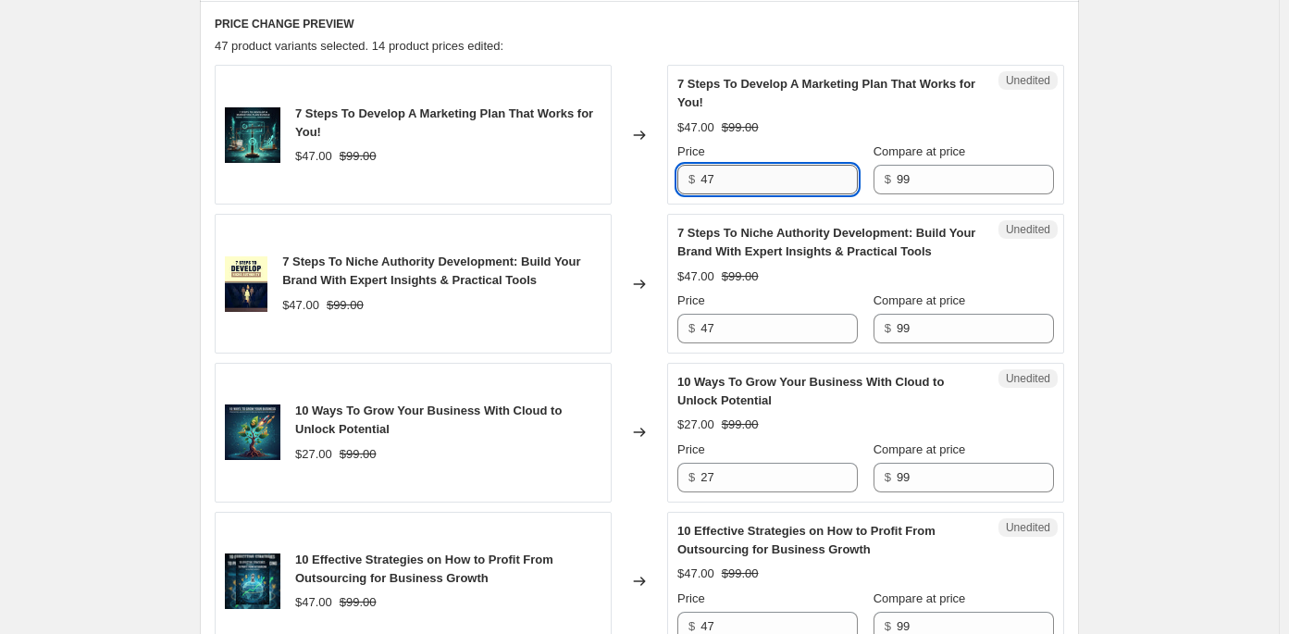
click at [741, 180] on input "47" at bounding box center [779, 180] width 157 height 30
type input "4"
type input "57"
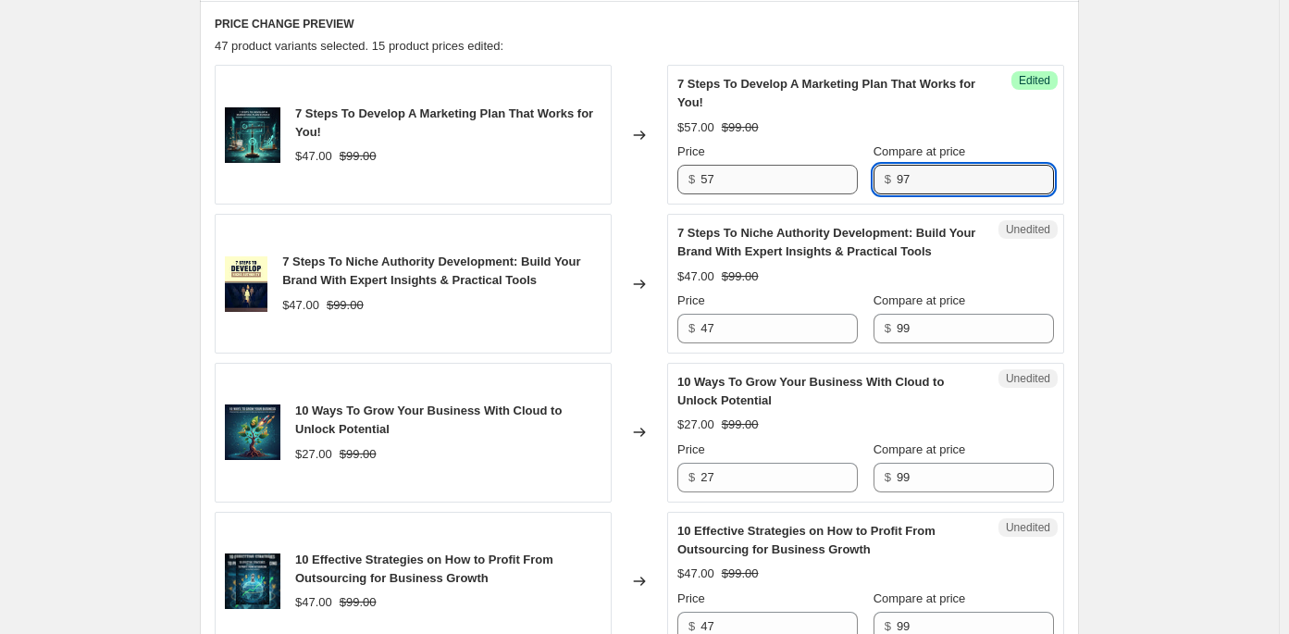
type input "97"
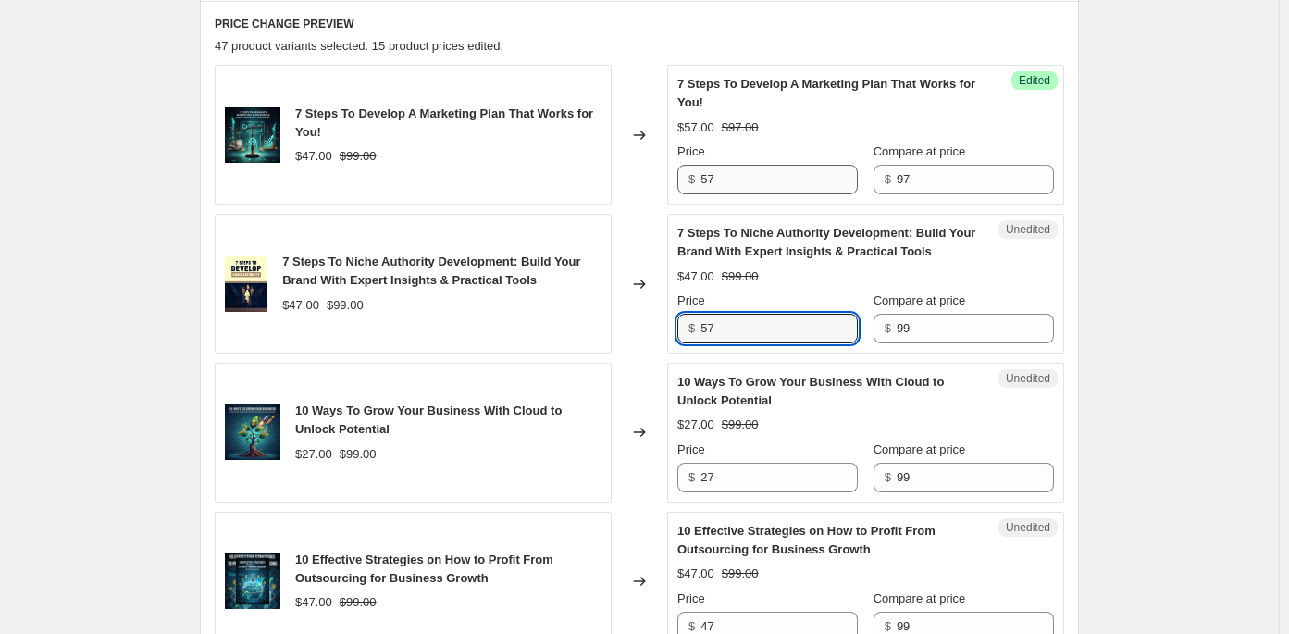
type input "57"
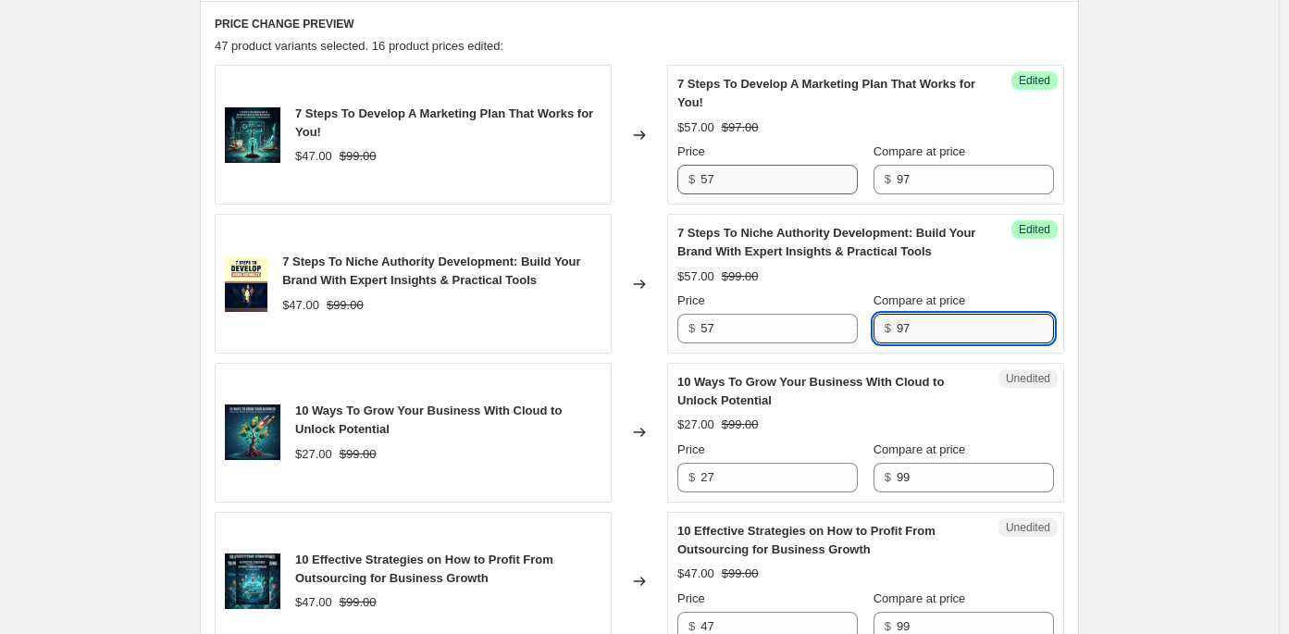
type input "97"
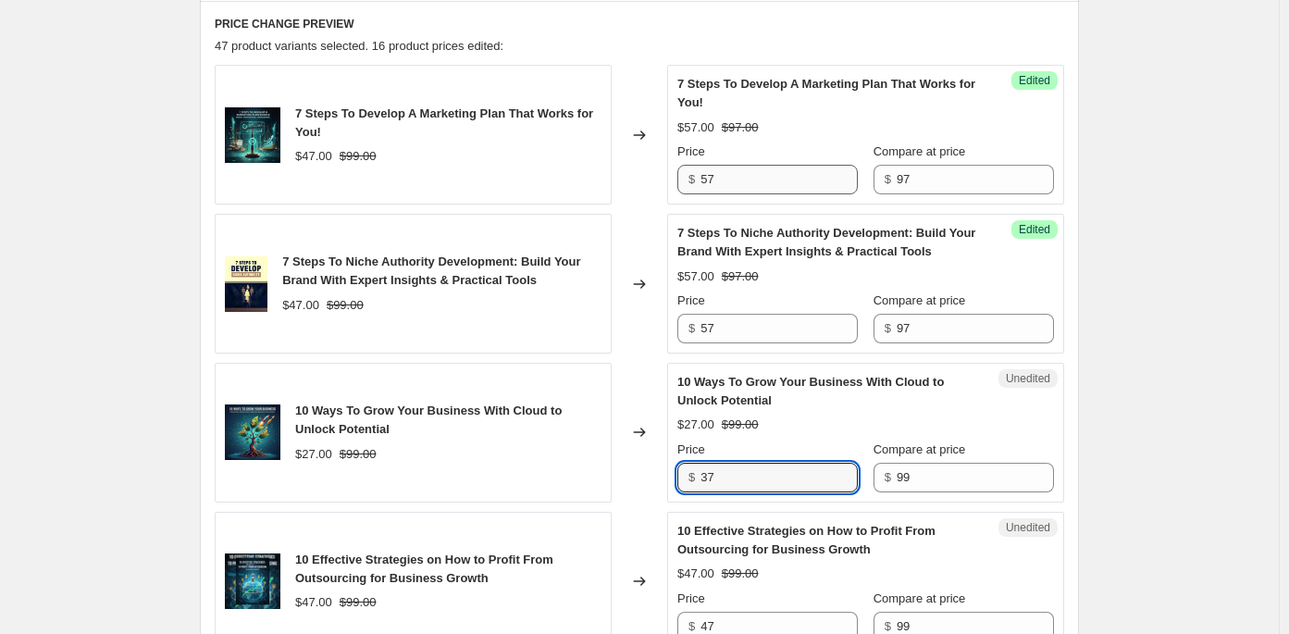
type input "3"
type input "24.99"
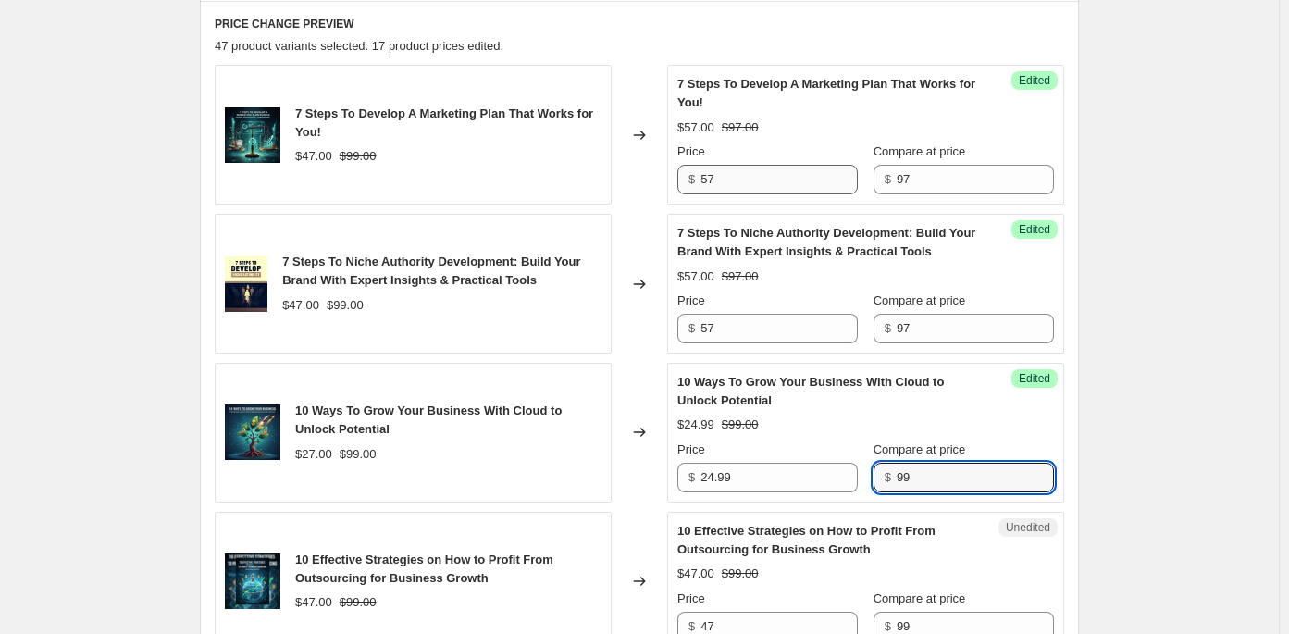
type input "2"
type input "39.99"
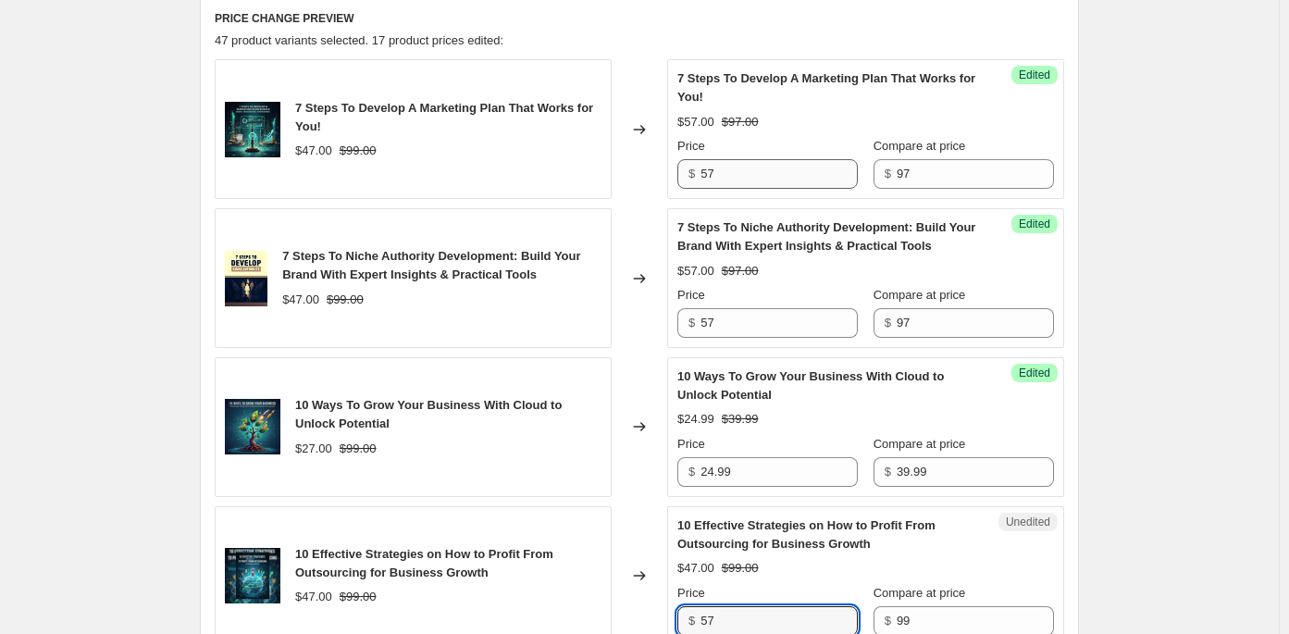
type input "57"
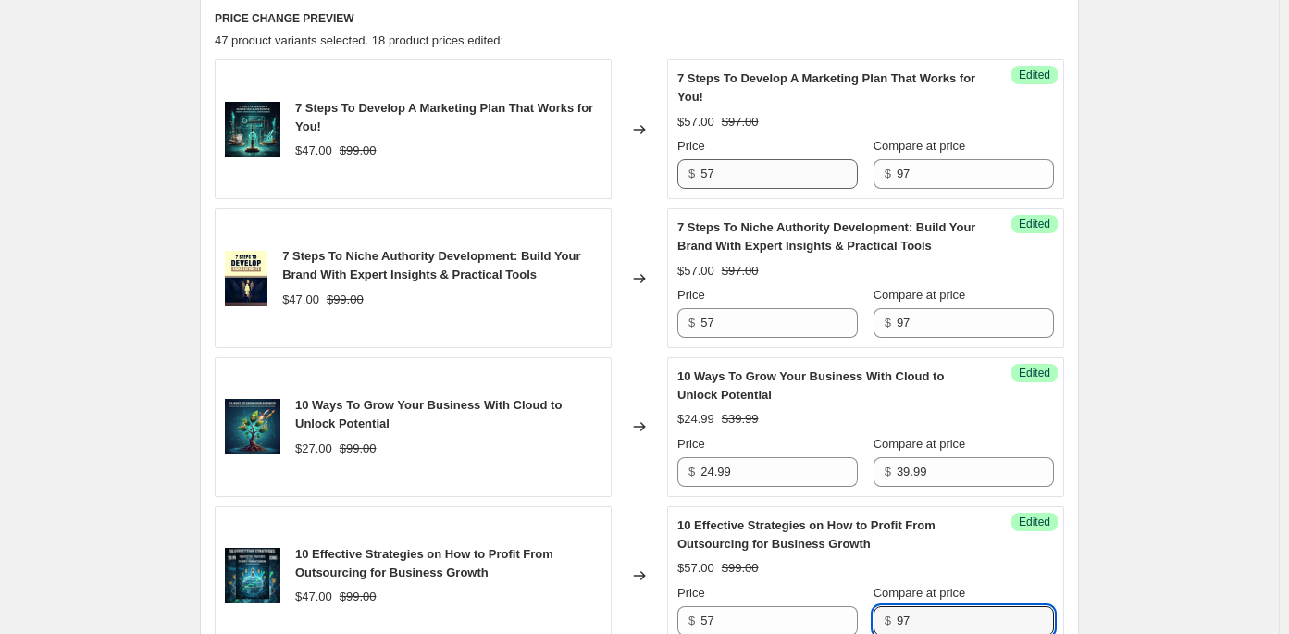
type input "97"
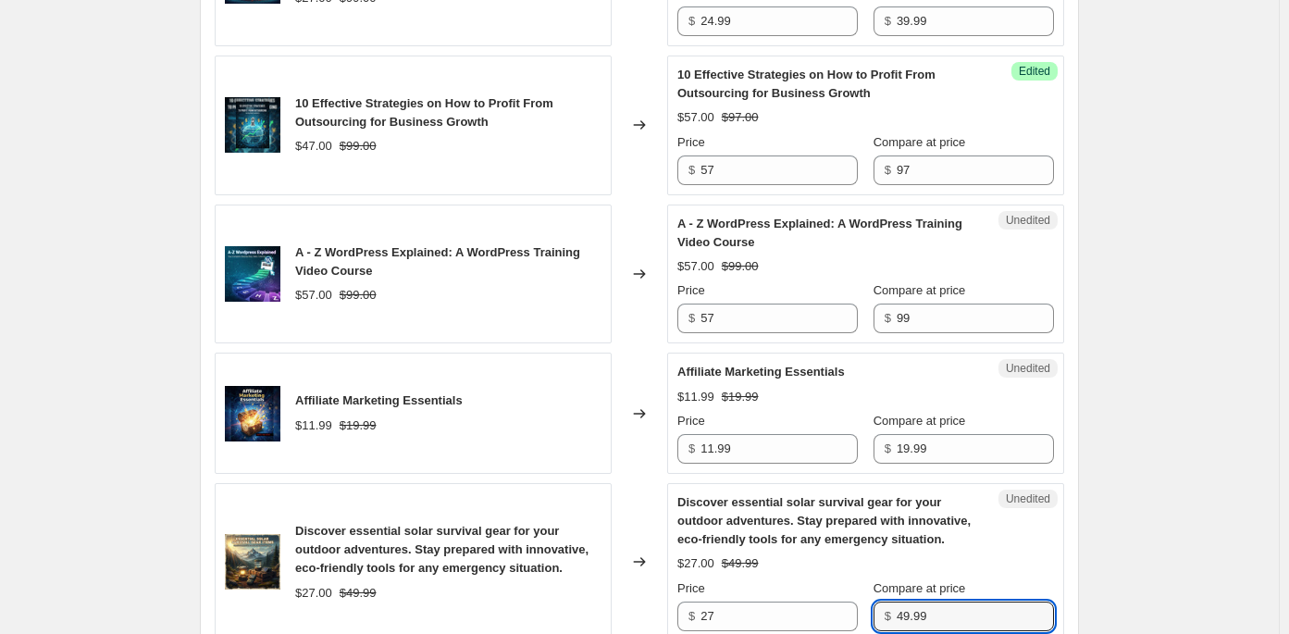
scroll to position [1460, 0]
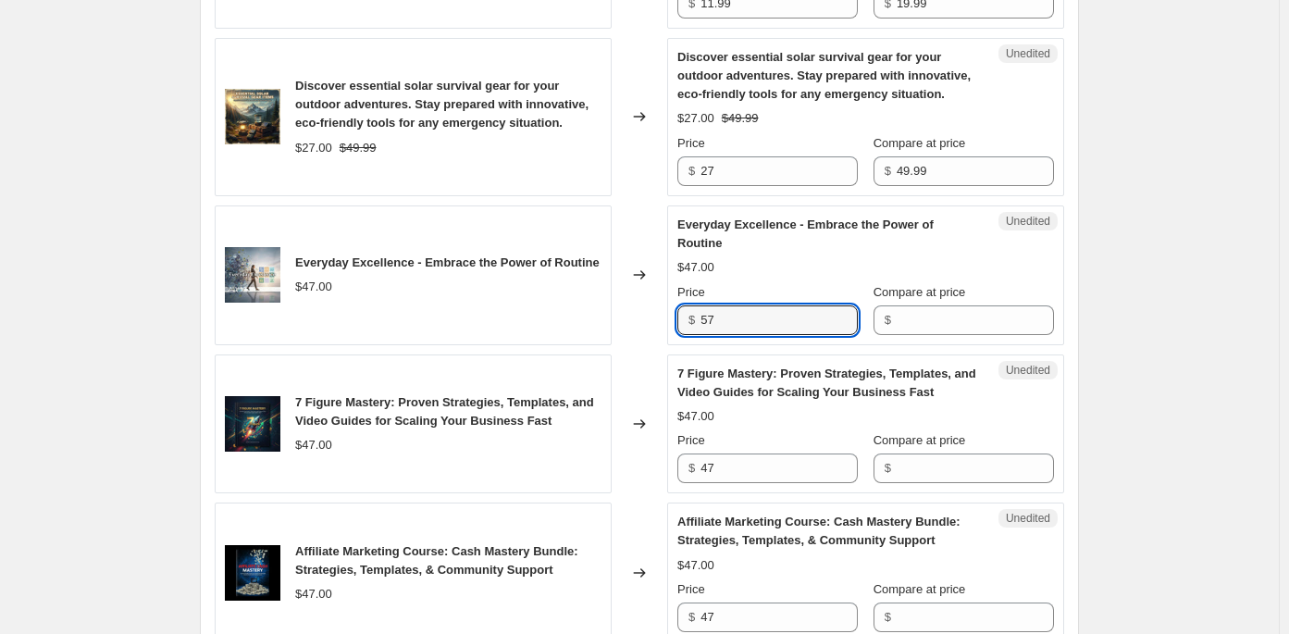
type input "57"
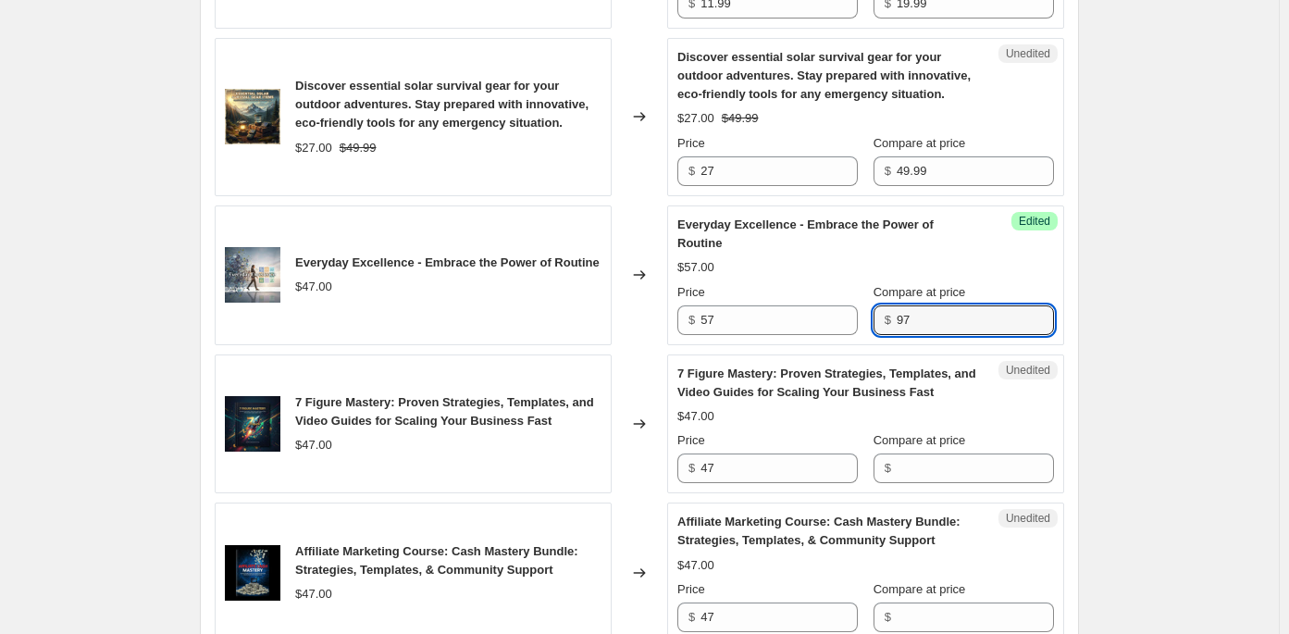
type input "97"
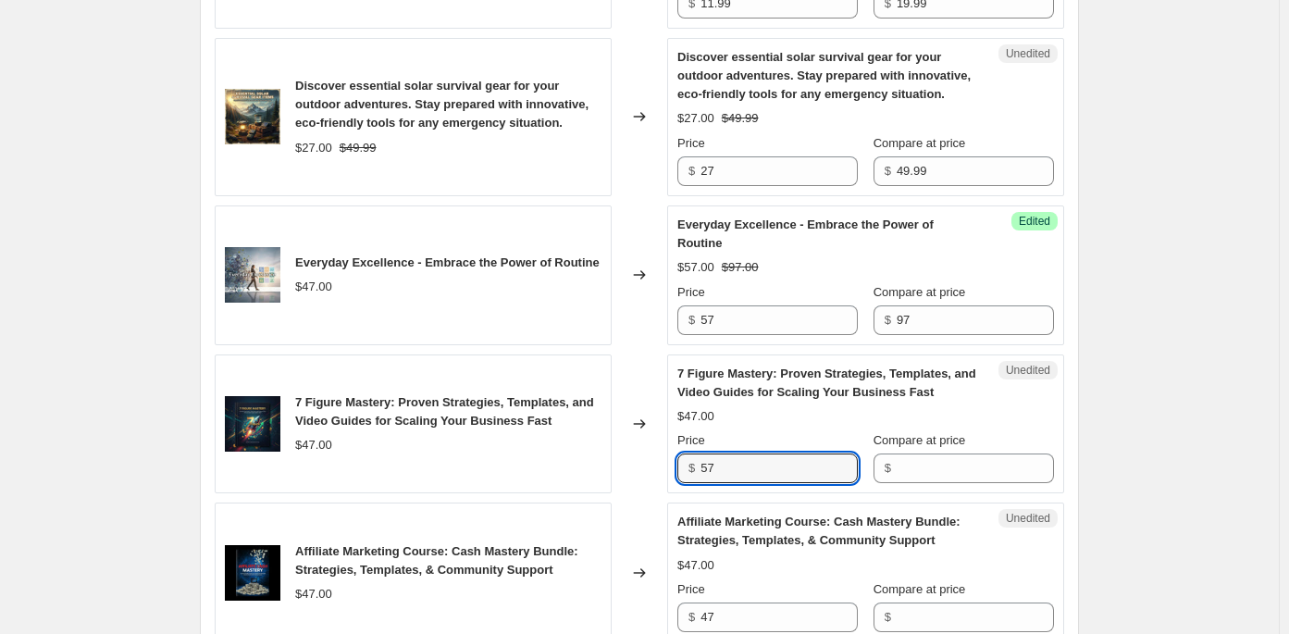
type input "57"
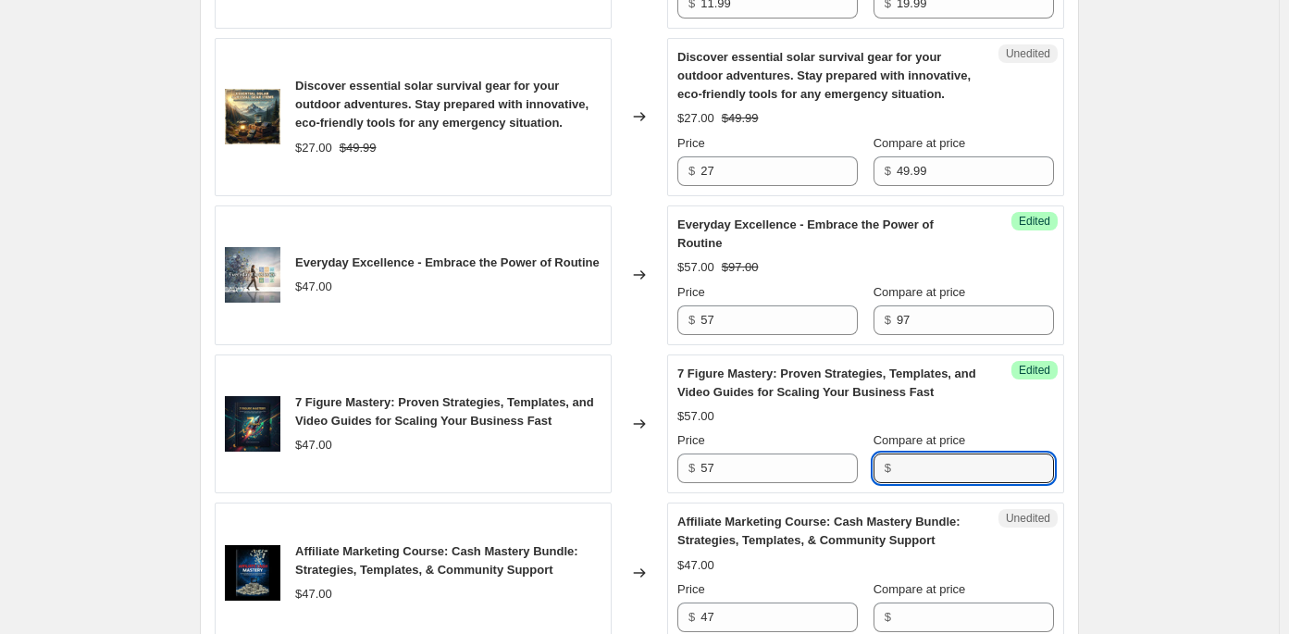
type input "7"
type input "97"
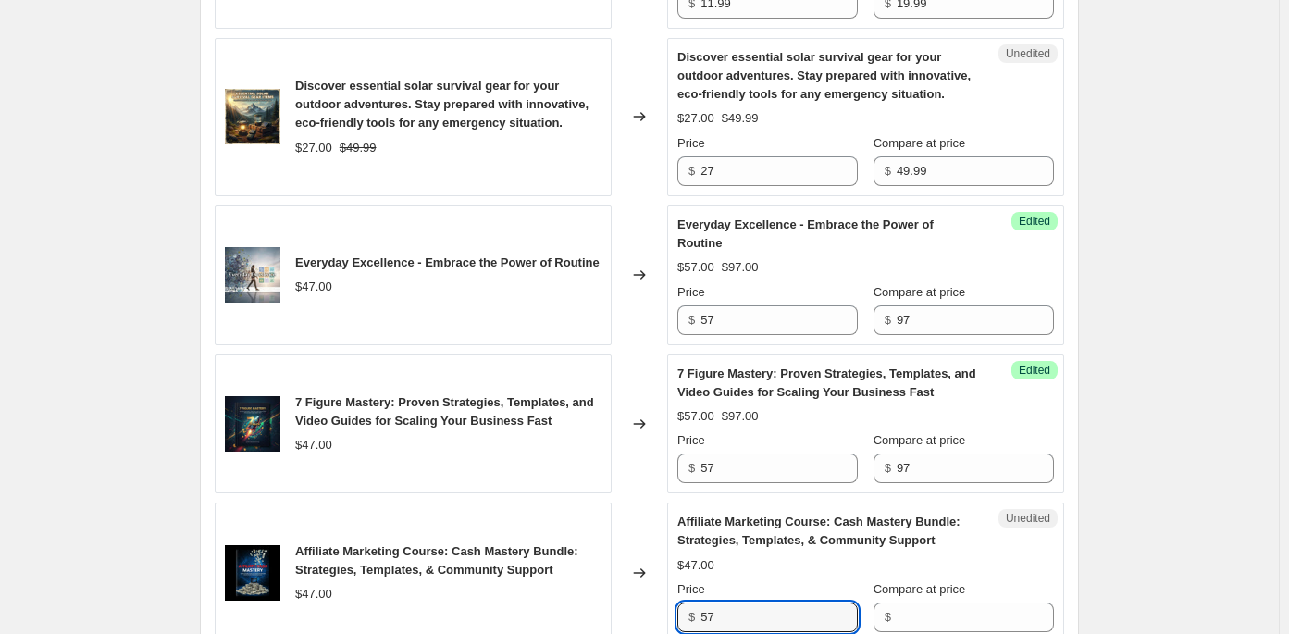
type input "57"
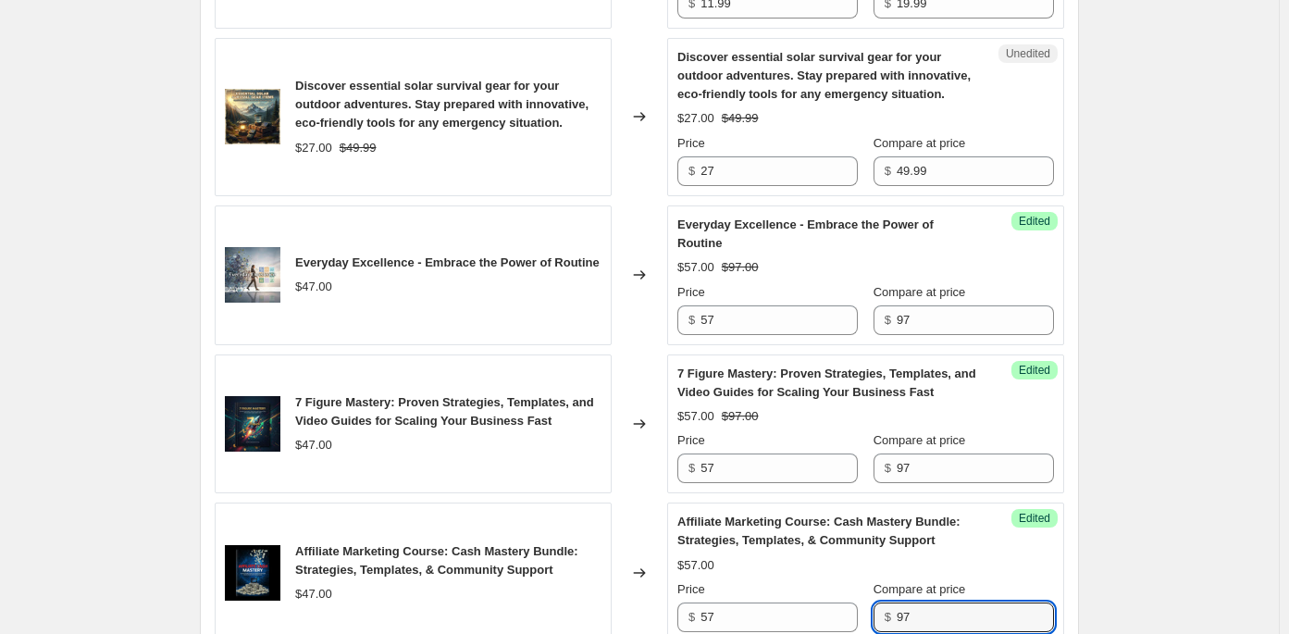
type input "97"
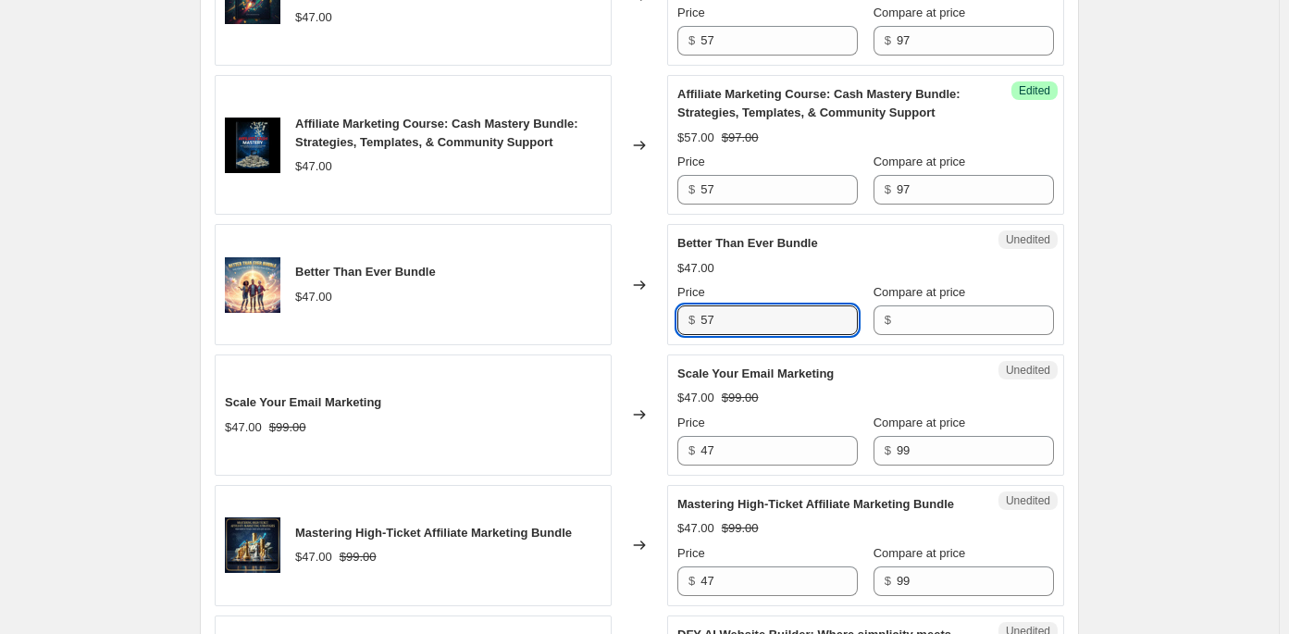
type input "57"
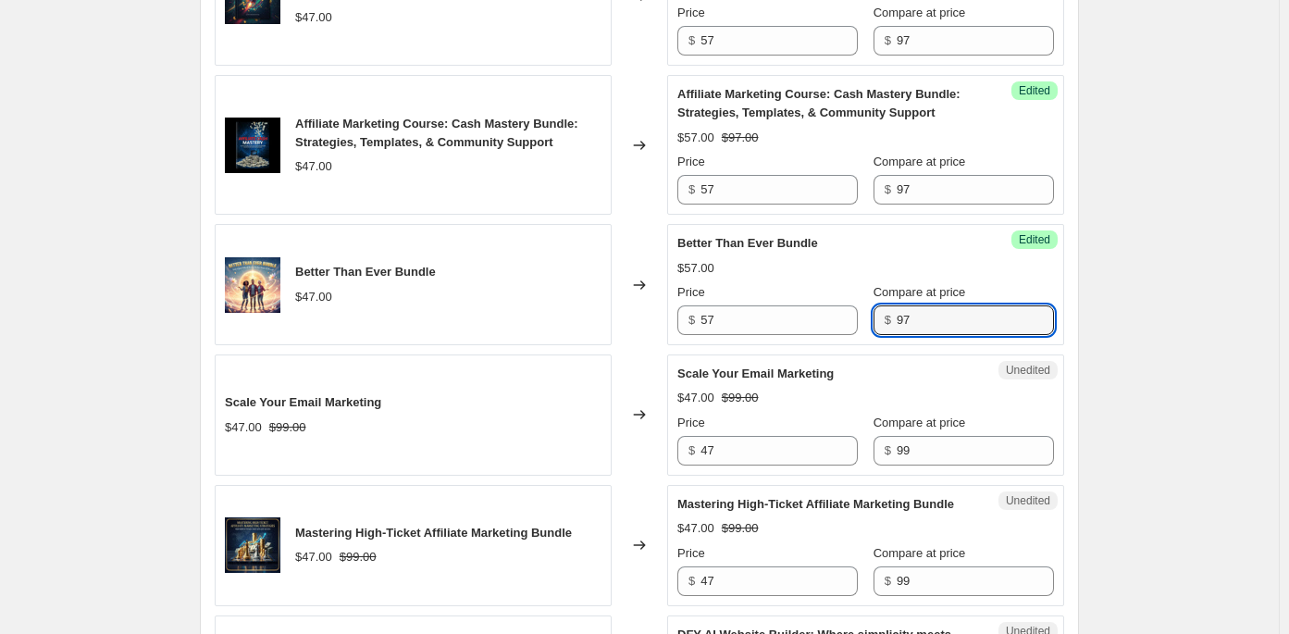
type input "97"
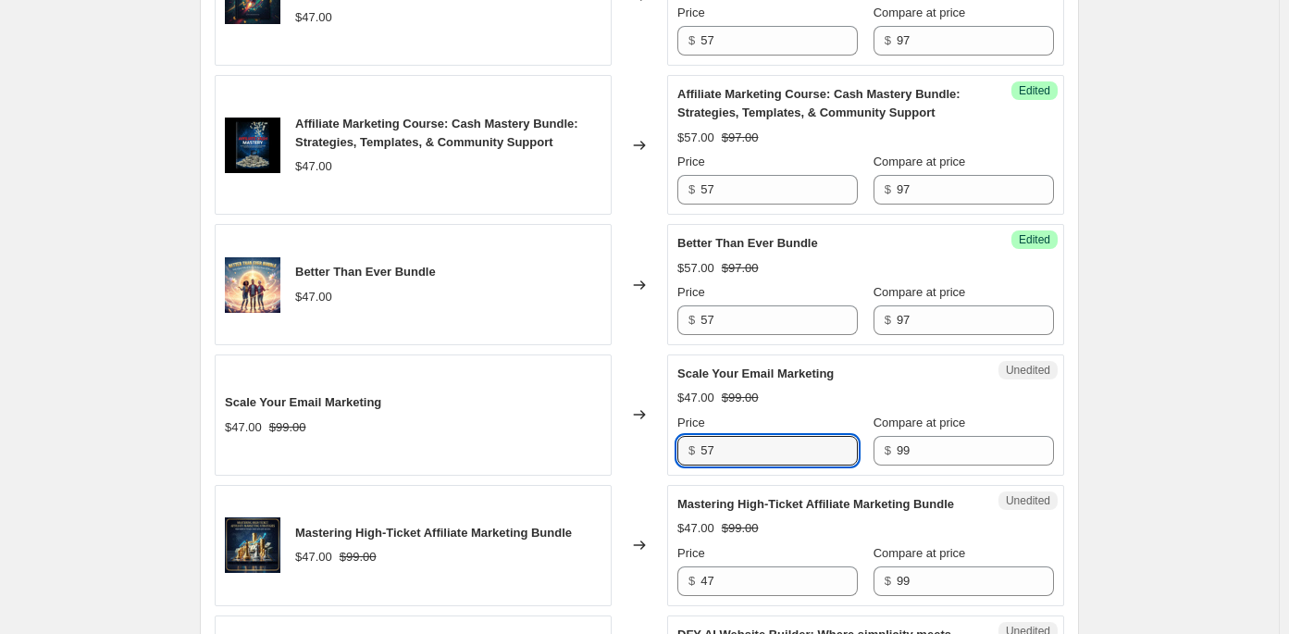
type input "57"
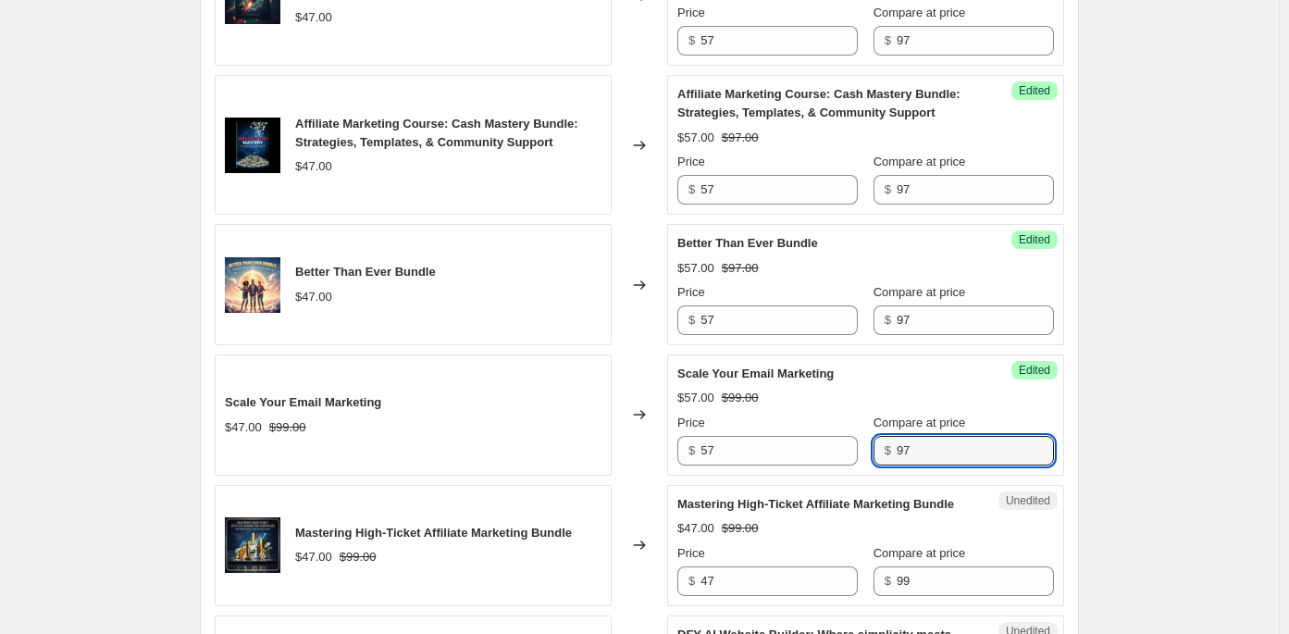
type input "97"
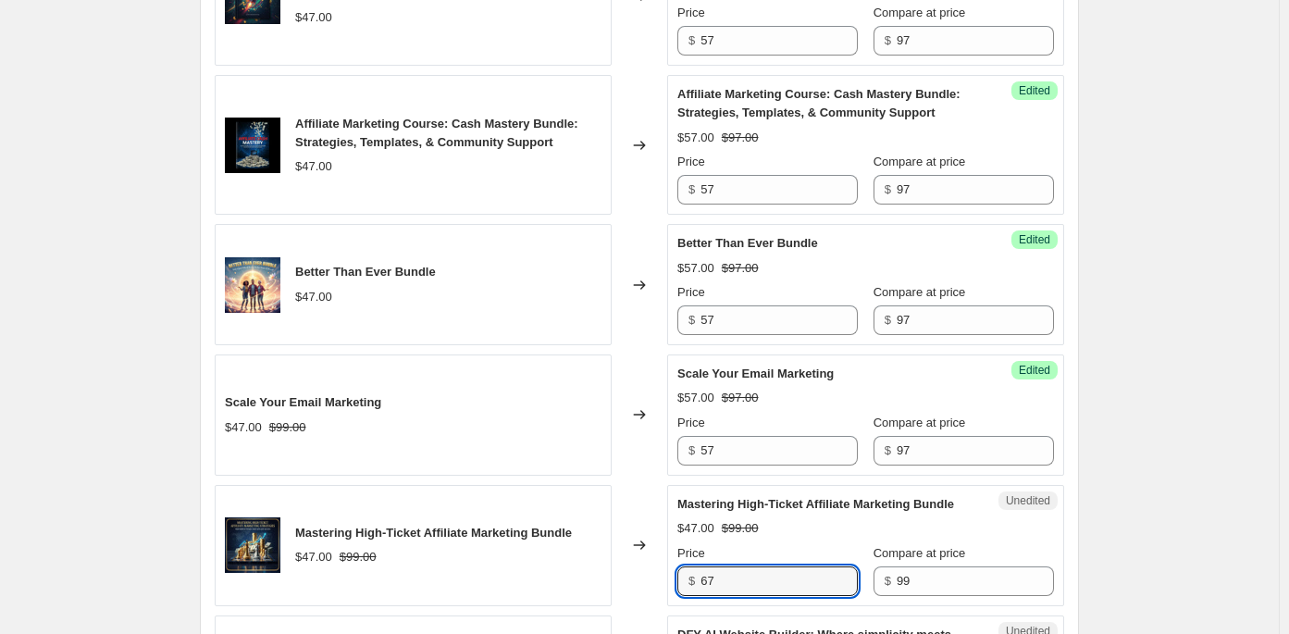
type input "67"
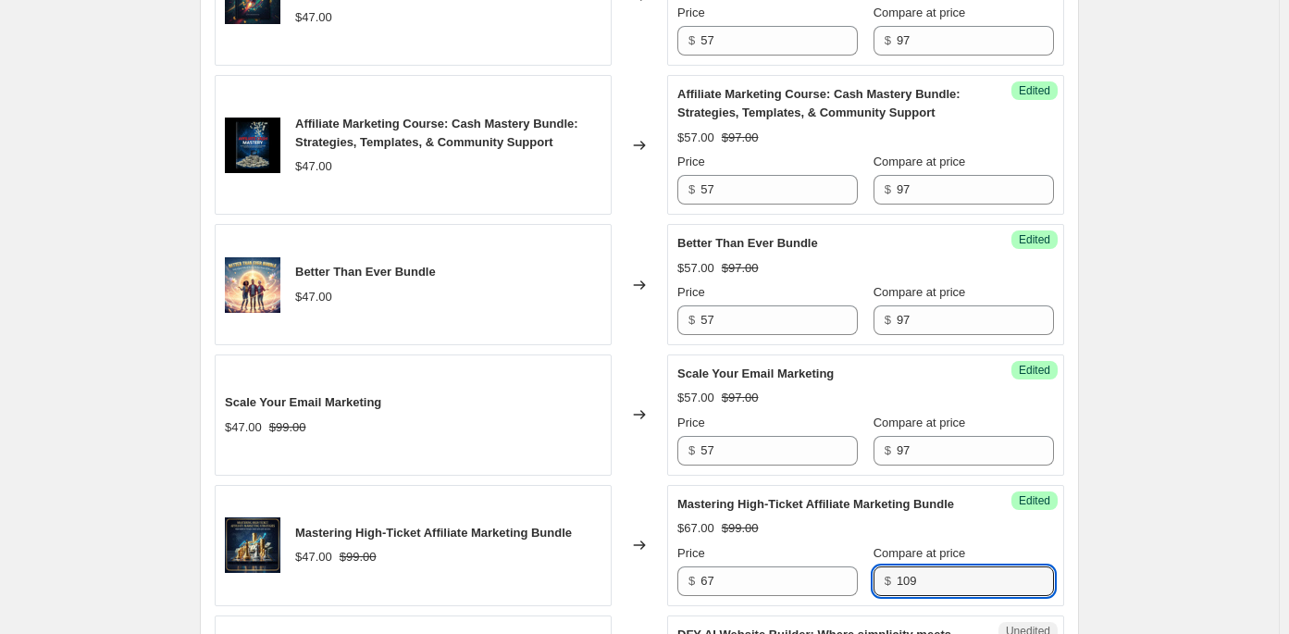
type input "109"
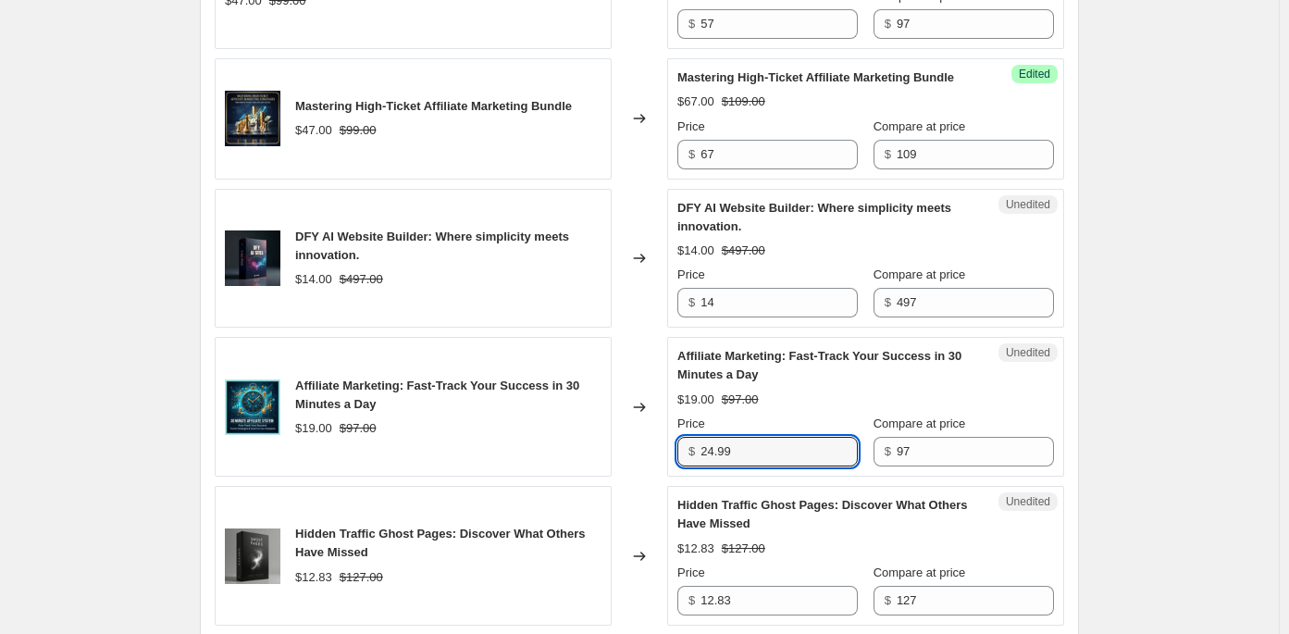
type input "24.99"
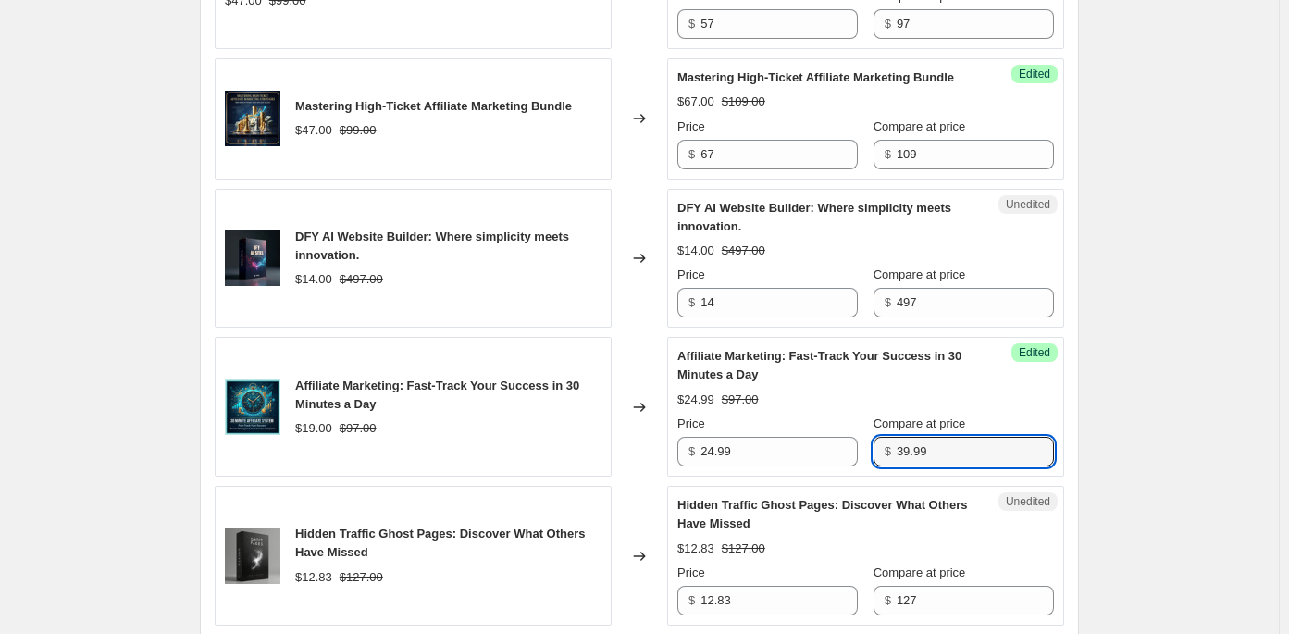
type input "39.99"
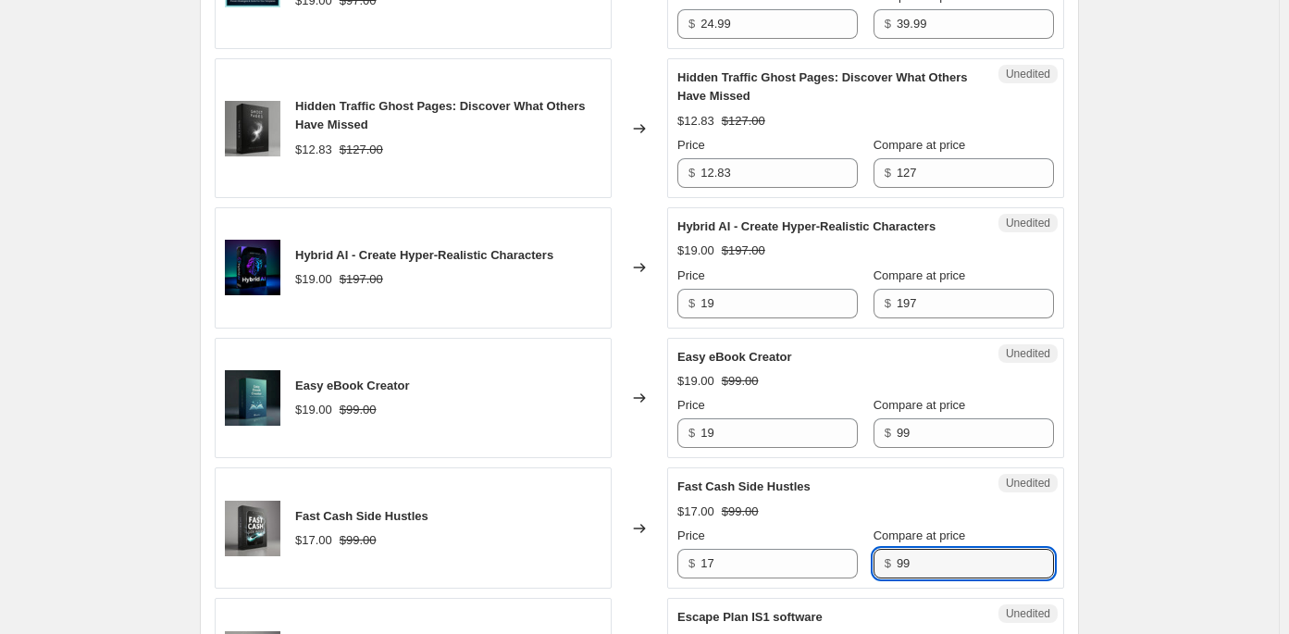
scroll to position [3132, 0]
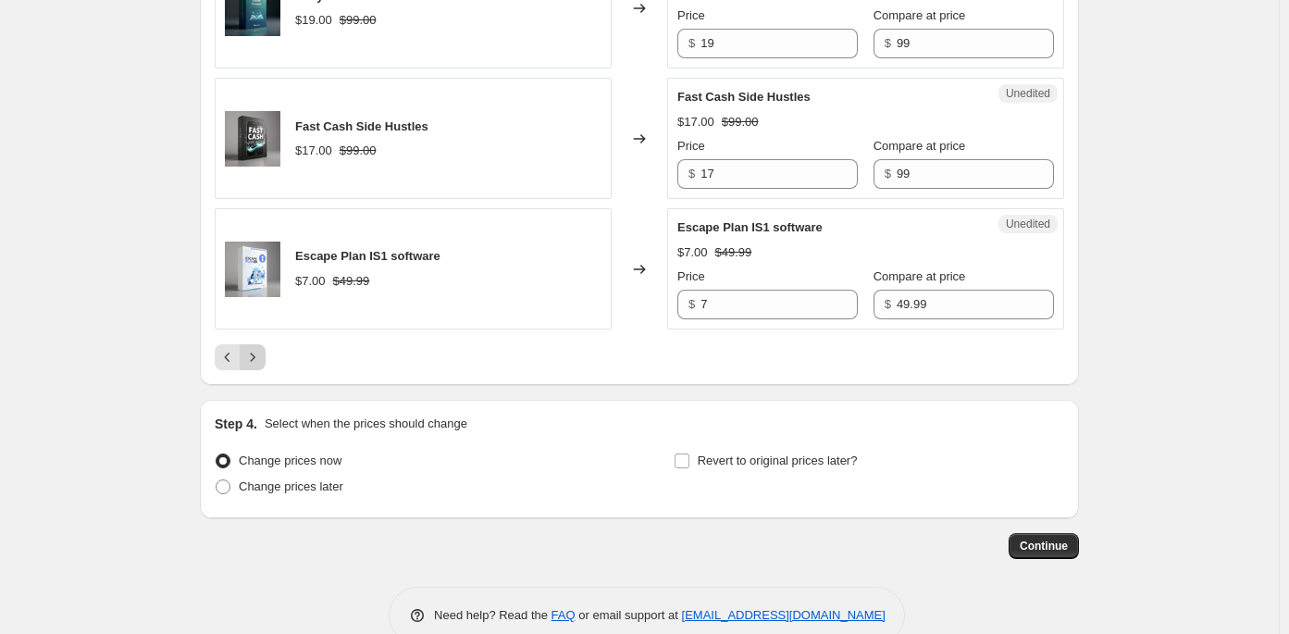
click at [261, 367] on icon "Next" at bounding box center [252, 357] width 19 height 19
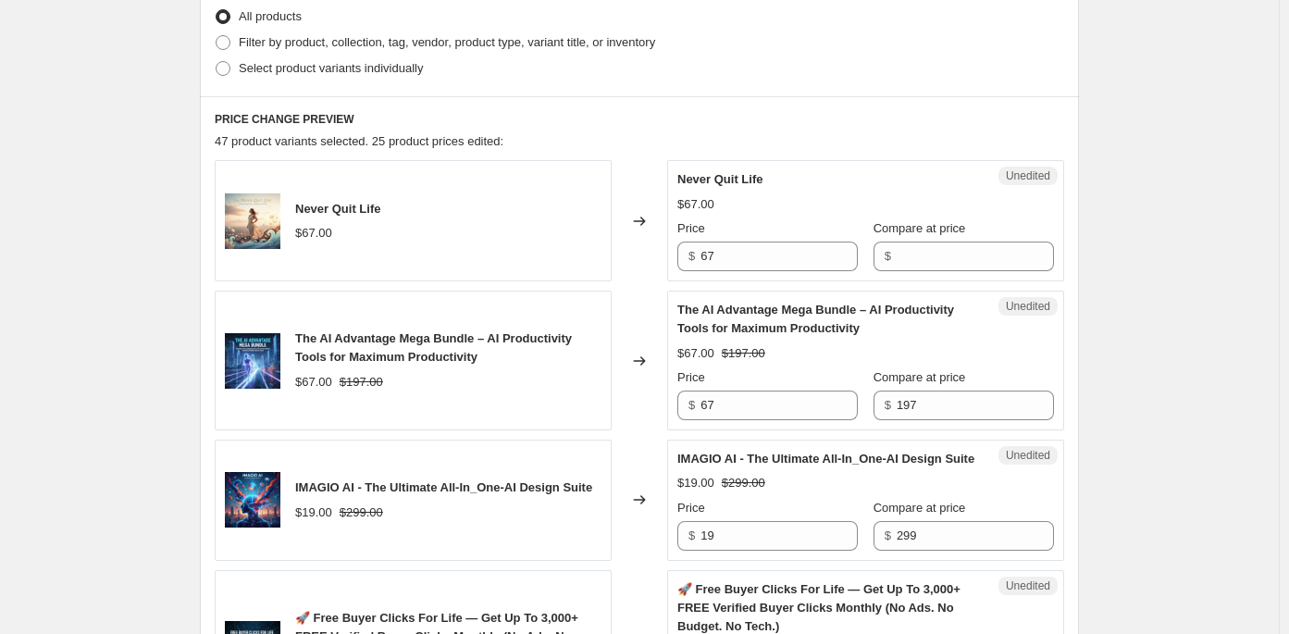
scroll to position [648, 0]
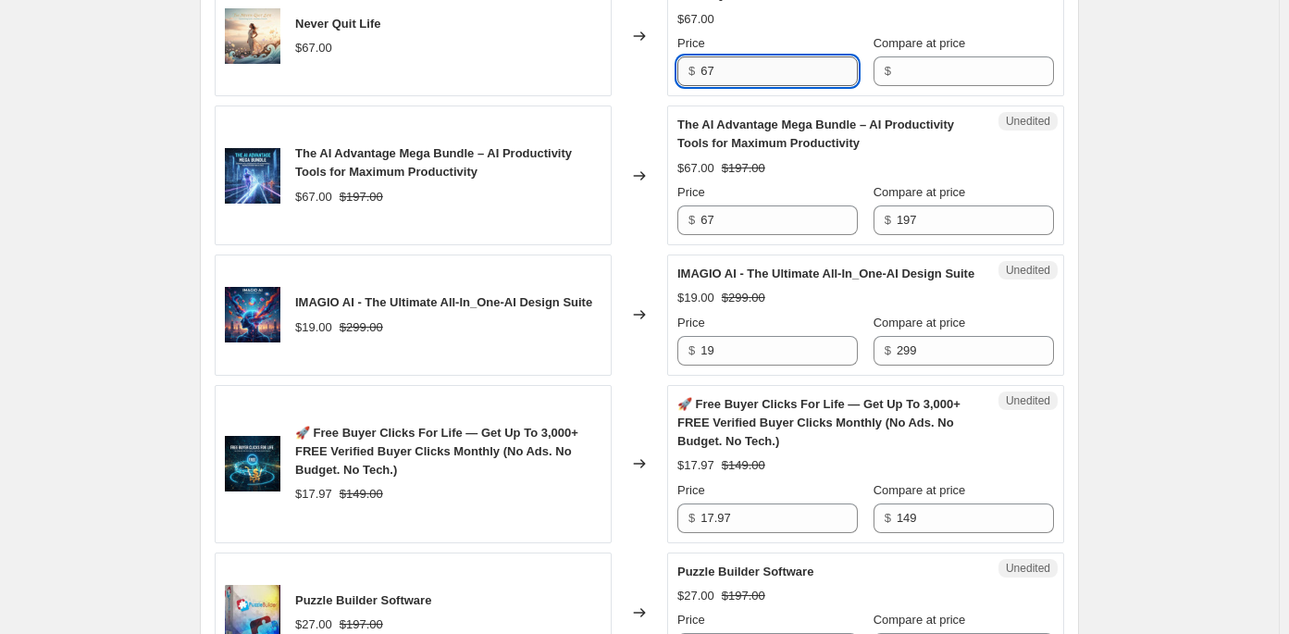
click at [707, 74] on input "67" at bounding box center [779, 71] width 157 height 30
type input "67"
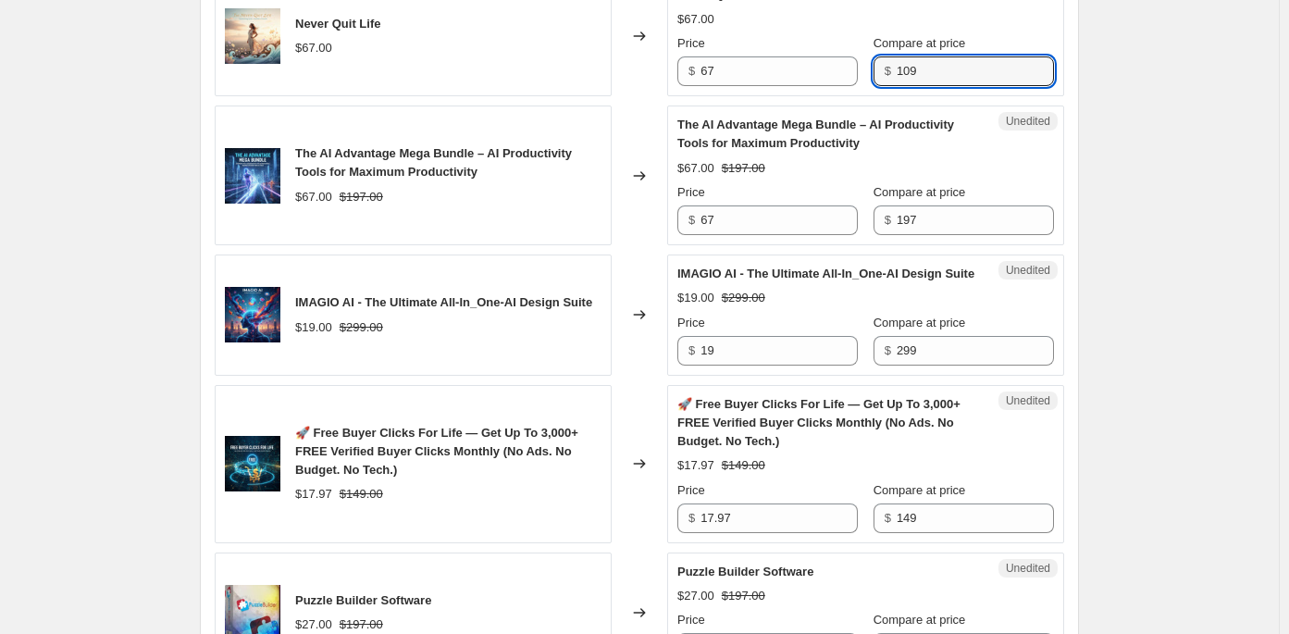
type input "109"
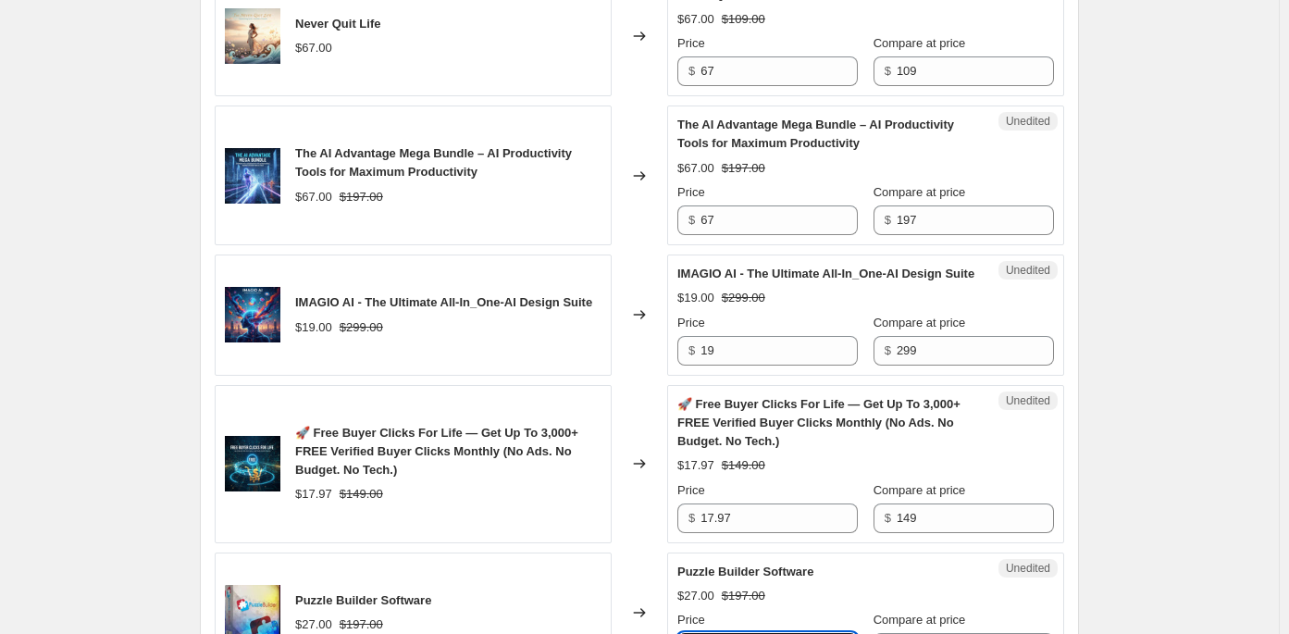
scroll to position [996, 0]
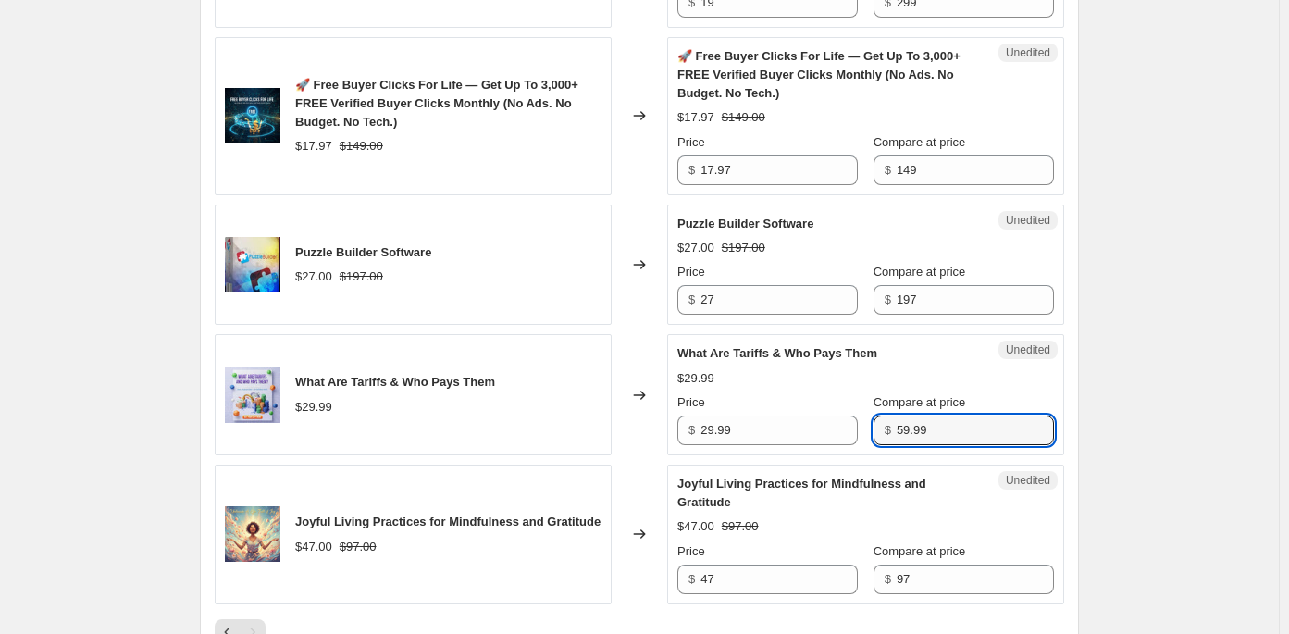
type input "59.99"
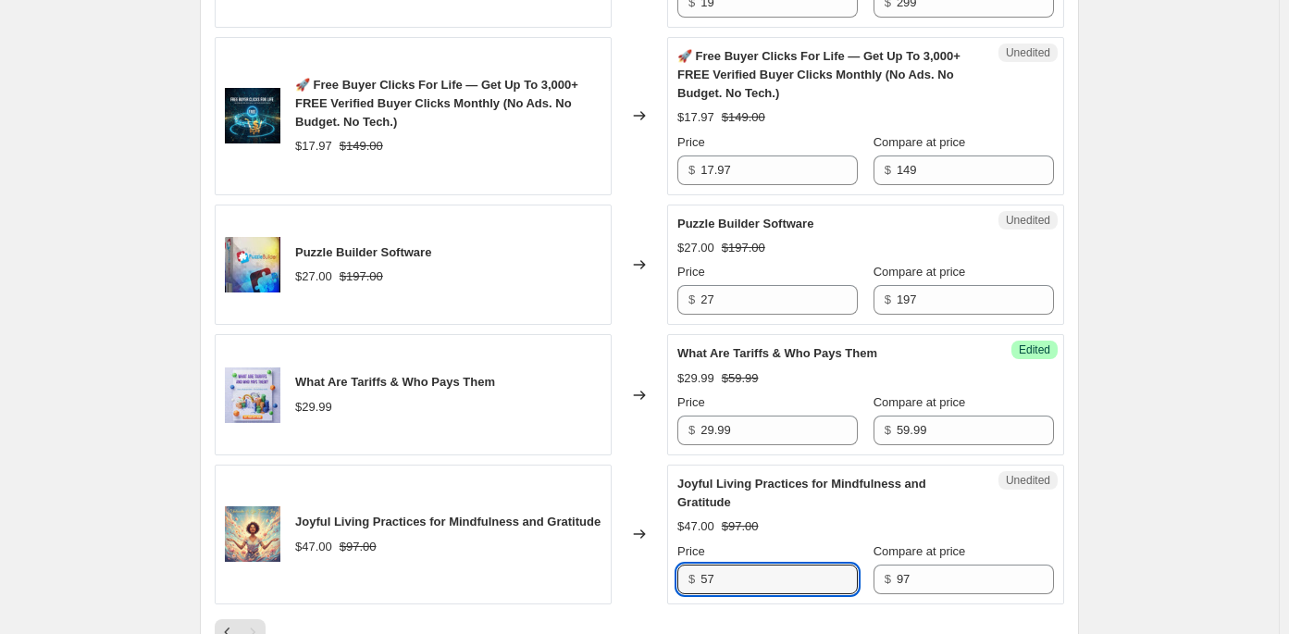
type input "57"
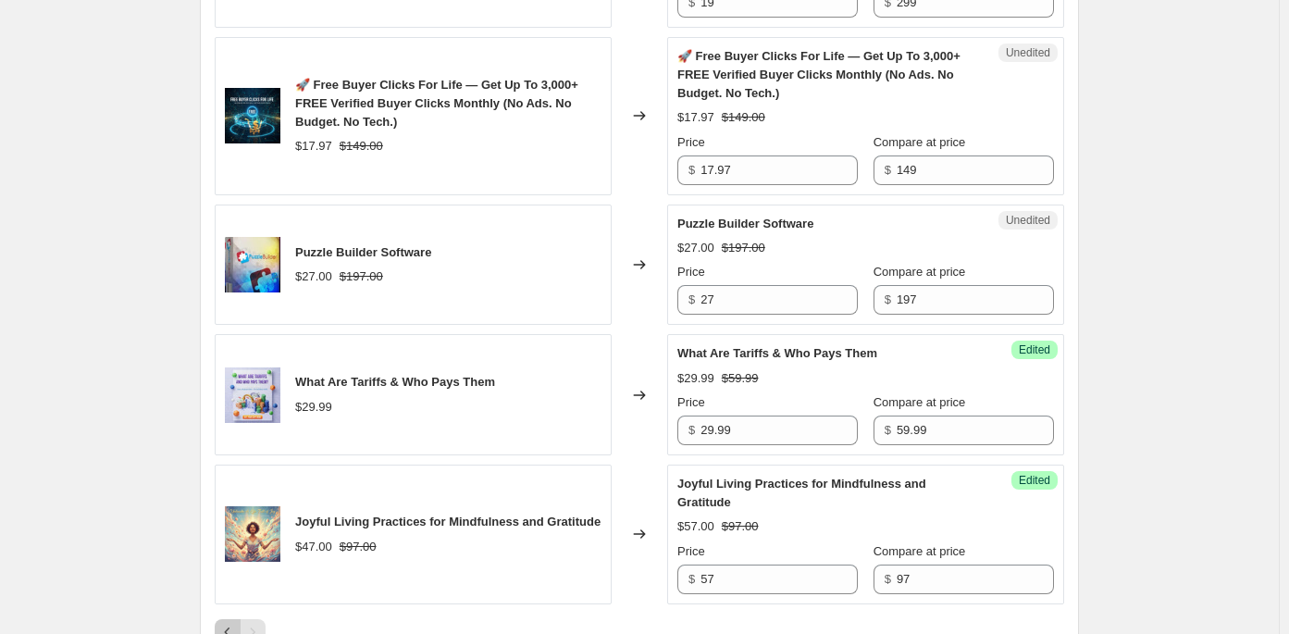
scroll to position [1325, 0]
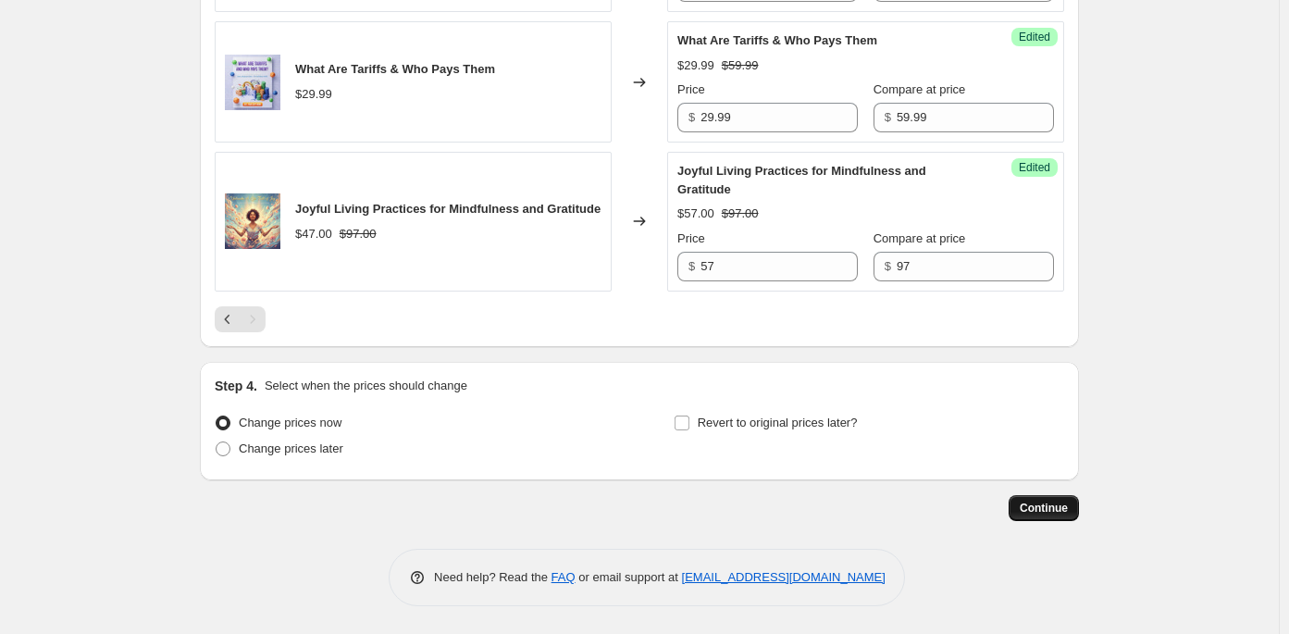
click at [1048, 506] on span "Continue" at bounding box center [1044, 508] width 48 height 15
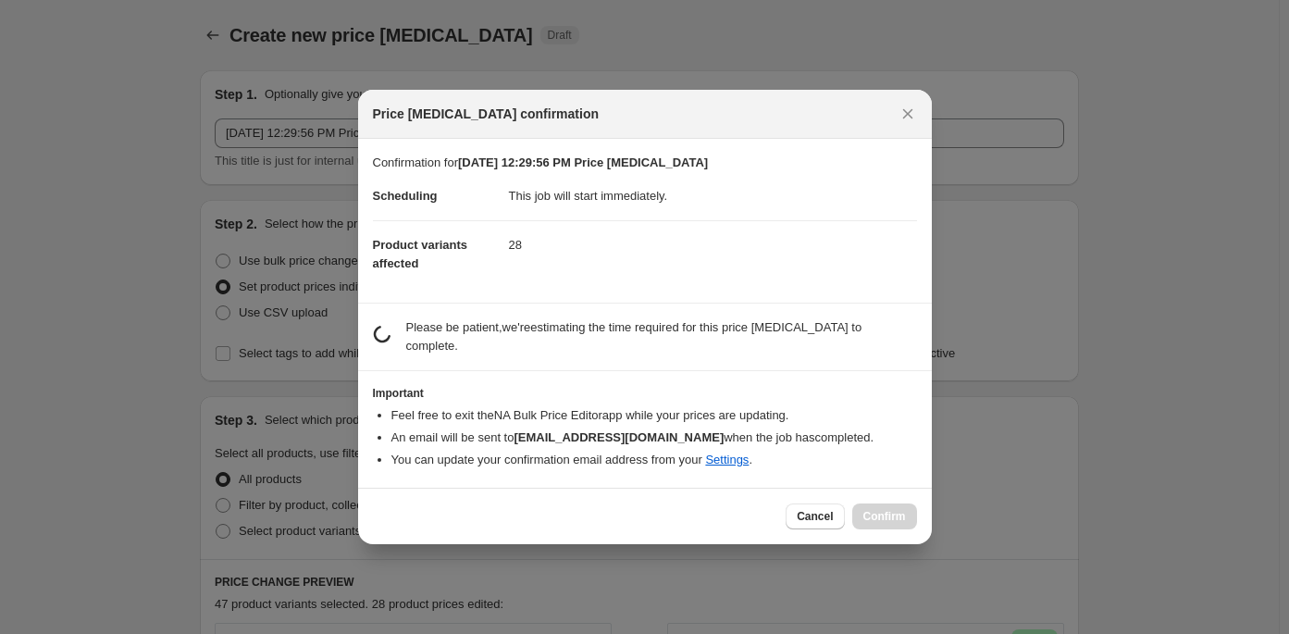
scroll to position [0, 0]
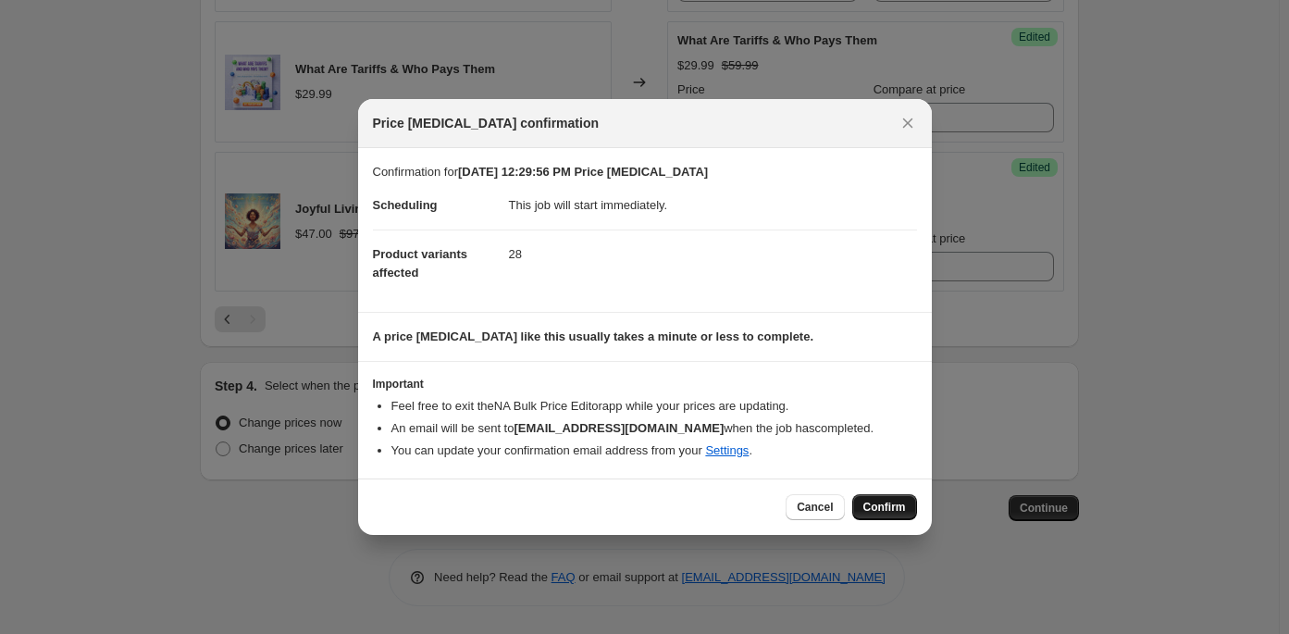
click at [885, 507] on span "Confirm" at bounding box center [885, 507] width 43 height 15
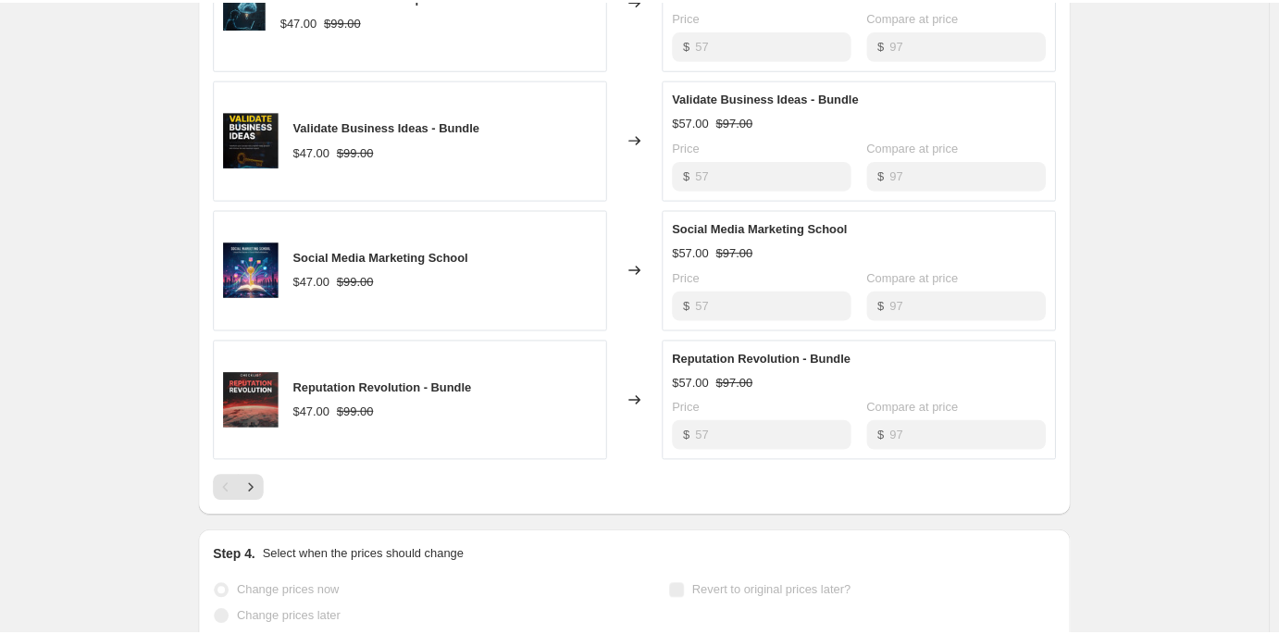
scroll to position [1111, 0]
